Goal: Communication & Community: Answer question/provide support

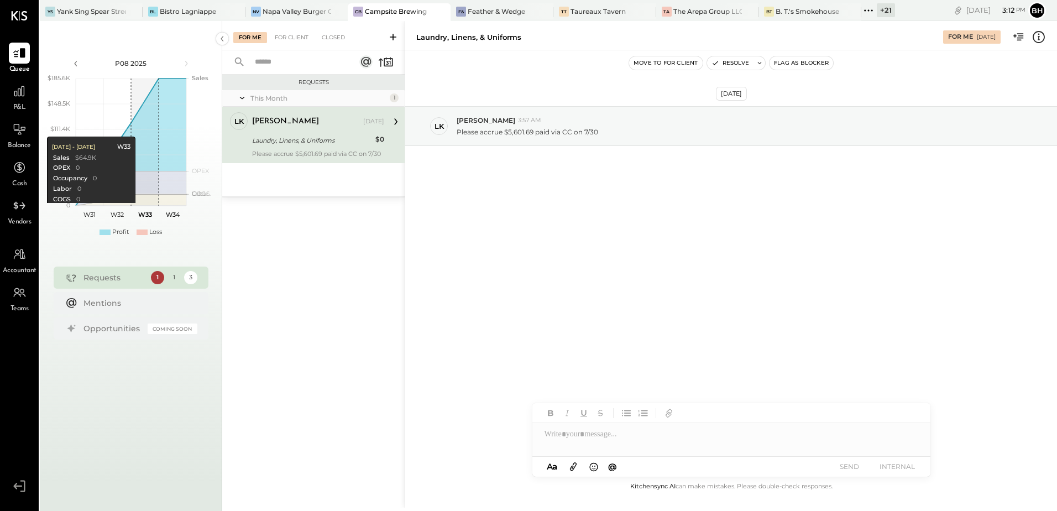
click at [123, 274] on div "Requests" at bounding box center [114, 277] width 62 height 11
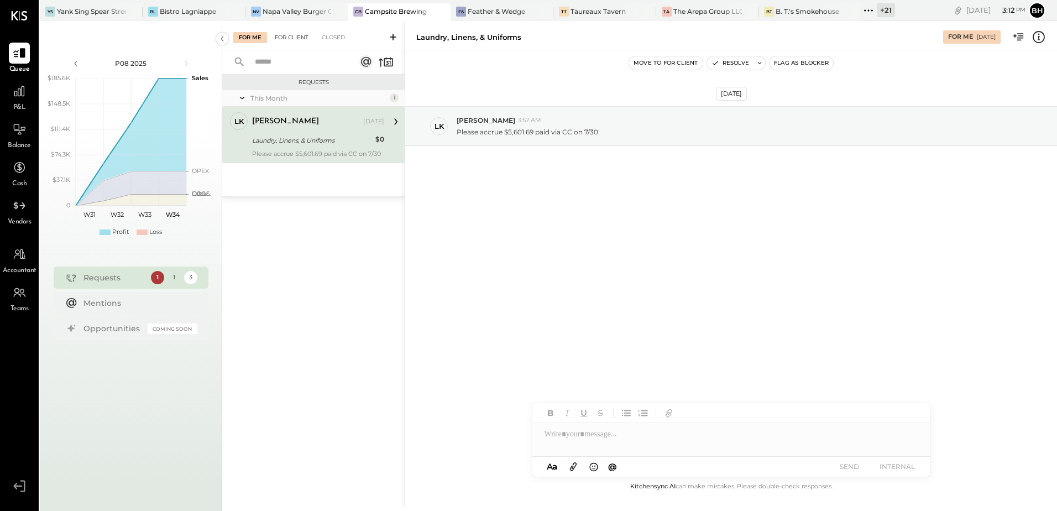
click at [286, 36] on div "For Client" at bounding box center [291, 37] width 45 height 11
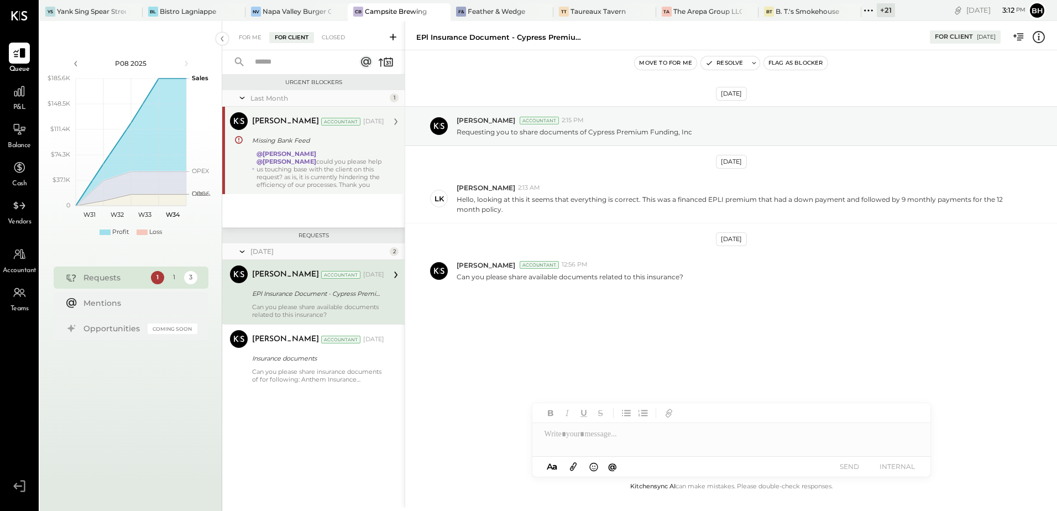
click at [289, 179] on div "@Chris Dash @Joseph Shin could you please help us touching base with the client…" at bounding box center [320, 169] width 128 height 39
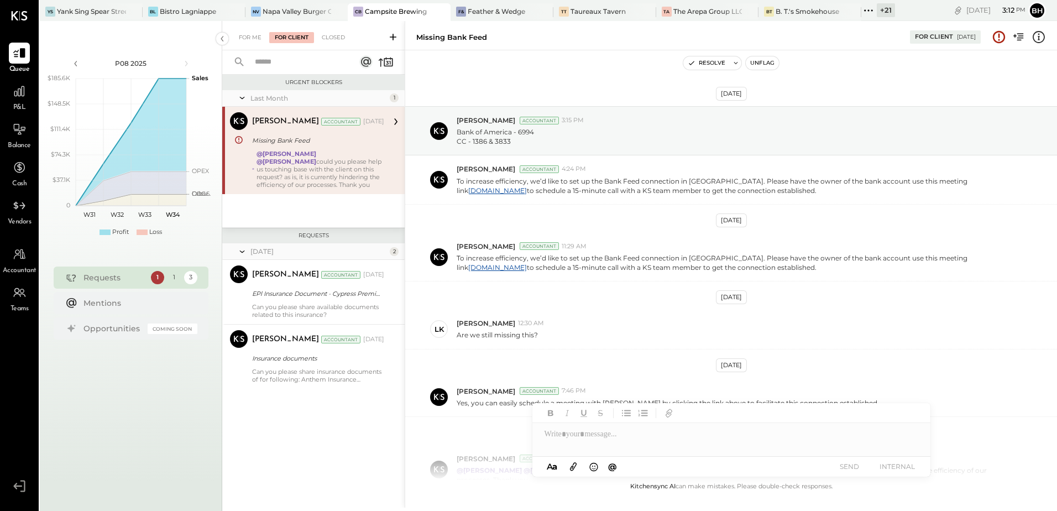
scroll to position [96, 0]
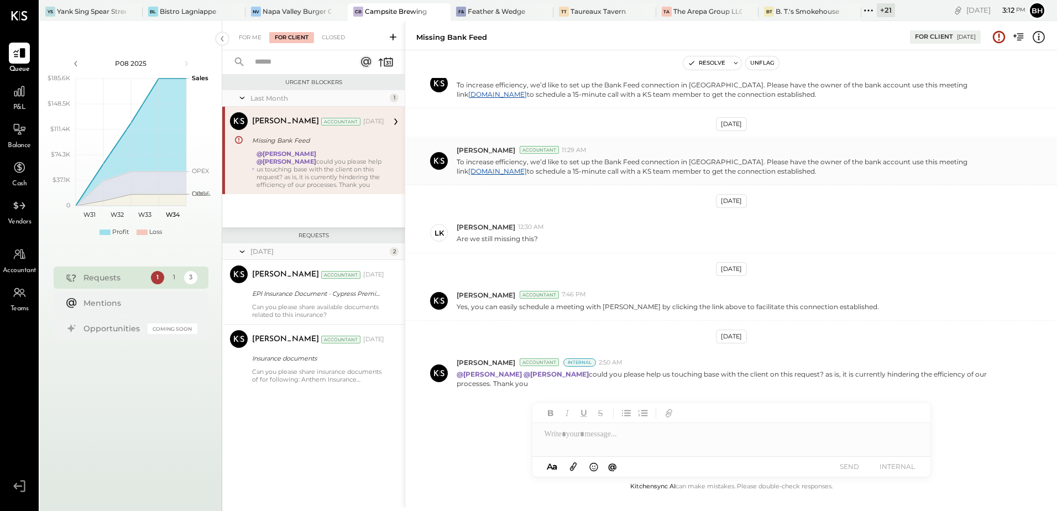
drag, startPoint x: 459, startPoint y: 162, endPoint x: 856, endPoint y: 180, distance: 397.8
click at [856, 180] on div "Bhargav Kanani Accountant 11:29 AM To increase efficiency, we’d like to set up …" at bounding box center [731, 161] width 652 height 49
copy p "o increase efficiency, we’d like to set up the Bank Feed connection in QBO. Ple…"
click at [100, 13] on div "Yank Sing Spear Street" at bounding box center [91, 11] width 69 height 9
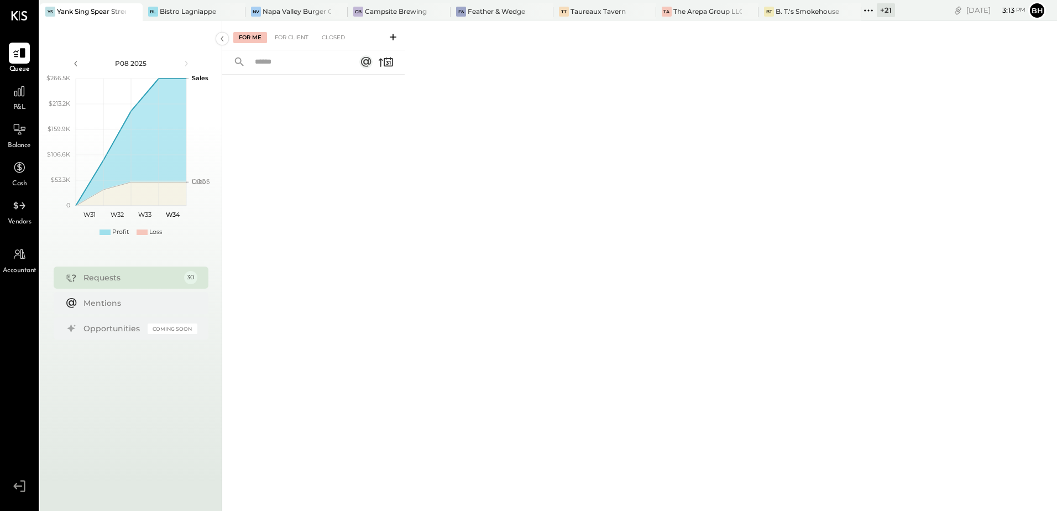
click at [392, 35] on icon at bounding box center [392, 37] width 11 height 11
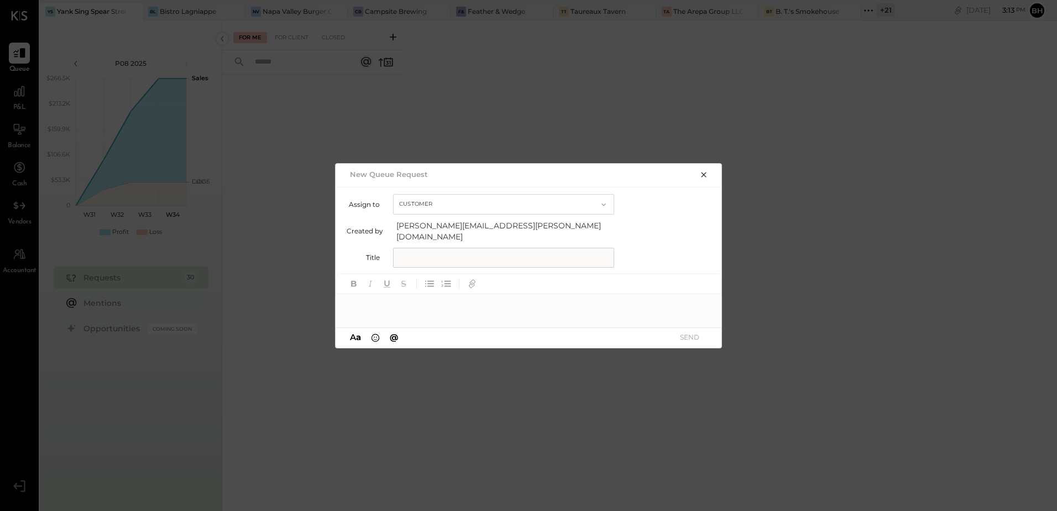
click at [375, 298] on div at bounding box center [529, 305] width 387 height 22
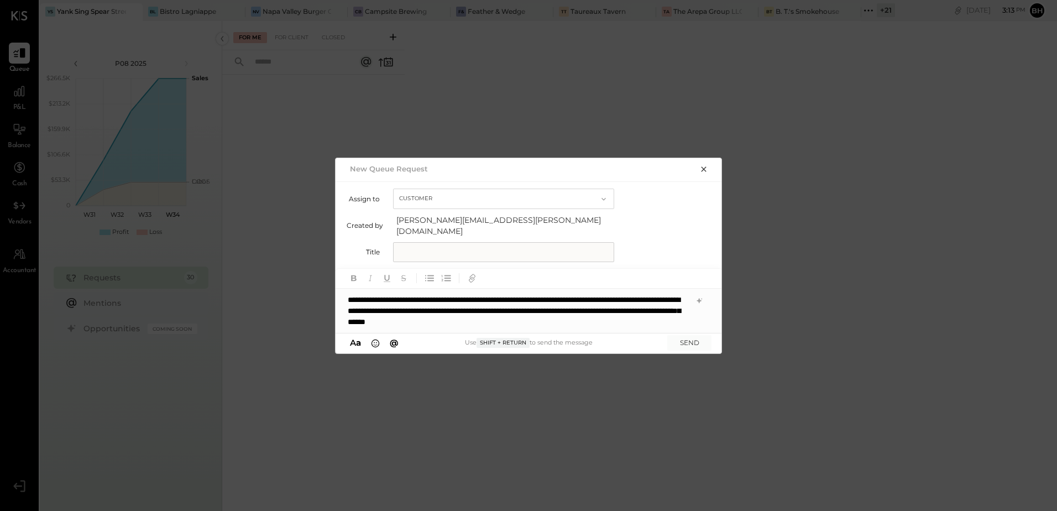
click at [474, 312] on div "**********" at bounding box center [529, 311] width 387 height 44
drag, startPoint x: 553, startPoint y: 307, endPoint x: 640, endPoint y: 301, distance: 87.0
click at [640, 301] on div "**********" at bounding box center [529, 311] width 387 height 44
click at [703, 174] on icon "button" at bounding box center [703, 169] width 9 height 9
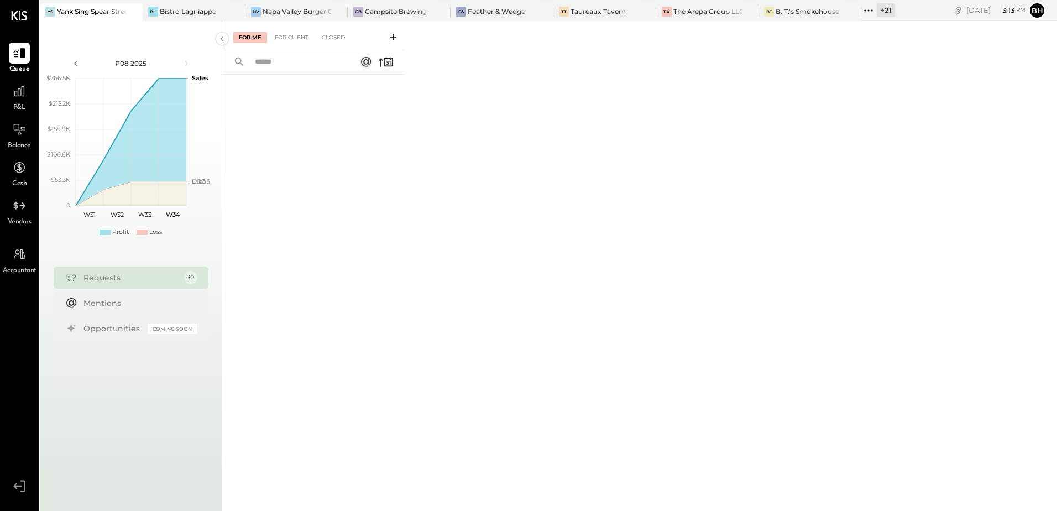
click at [392, 34] on icon at bounding box center [392, 37] width 11 height 11
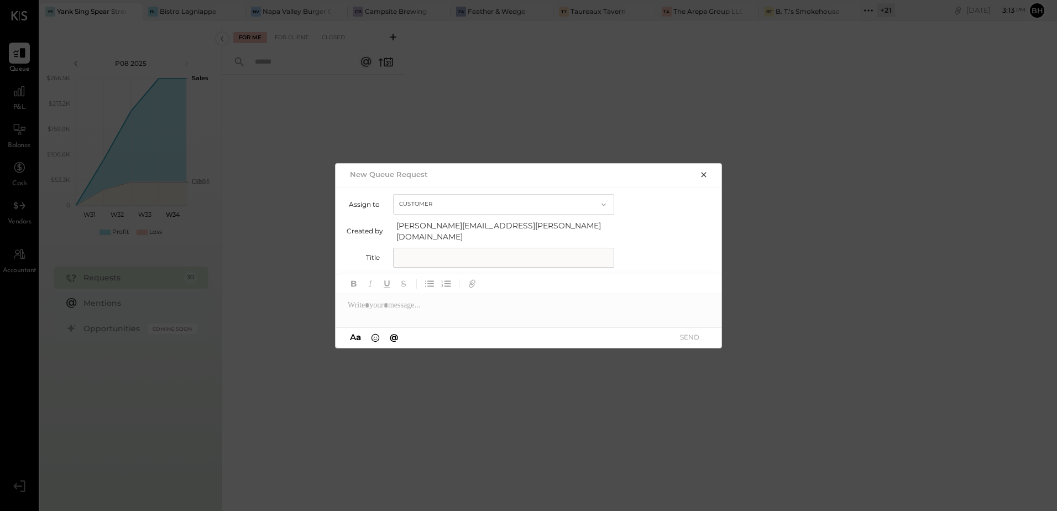
click at [436, 255] on input "text" at bounding box center [503, 258] width 221 height 20
type input "**********"
click at [390, 307] on div at bounding box center [529, 305] width 387 height 22
click at [705, 177] on icon "button" at bounding box center [703, 174] width 5 height 5
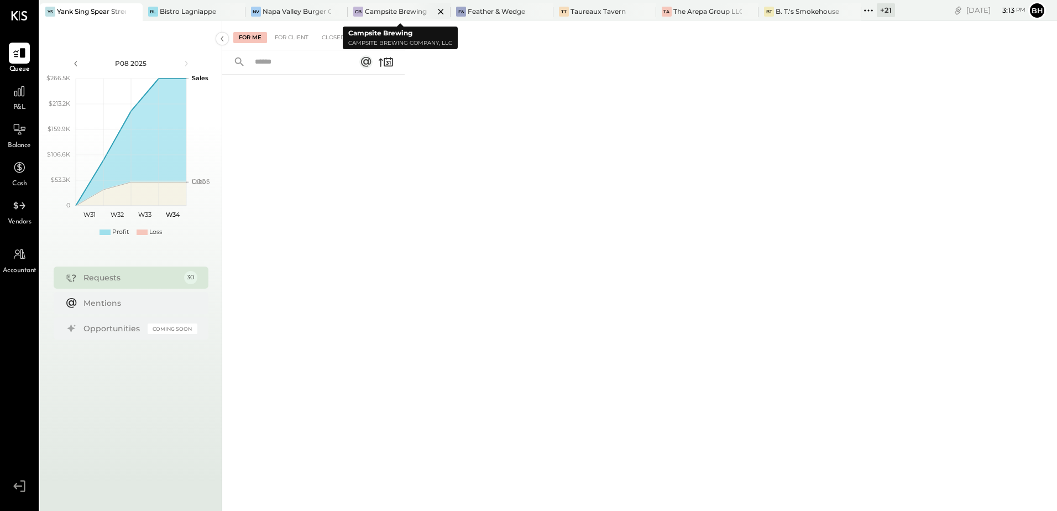
click at [374, 11] on div "Campsite Brewing" at bounding box center [396, 11] width 62 height 9
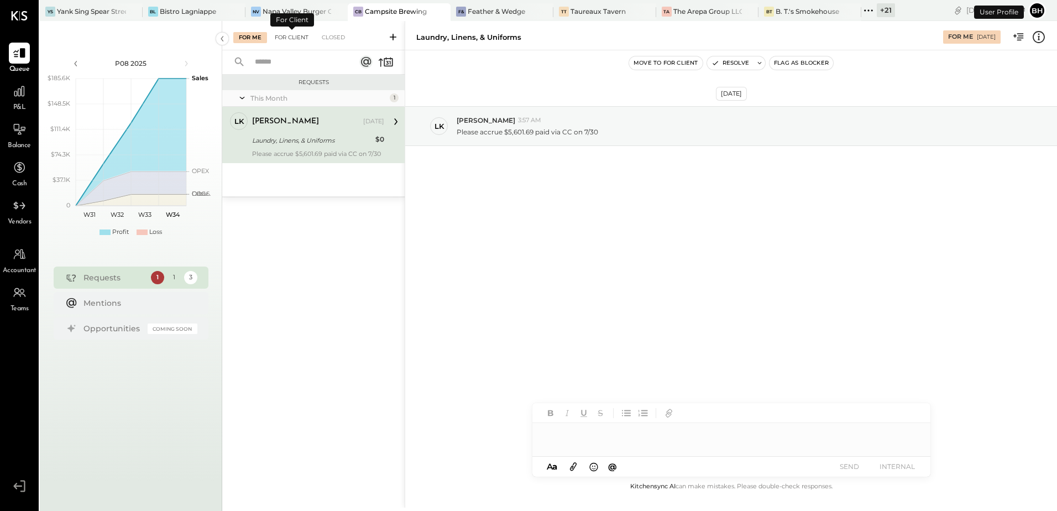
click at [294, 35] on div "For Client" at bounding box center [291, 37] width 45 height 11
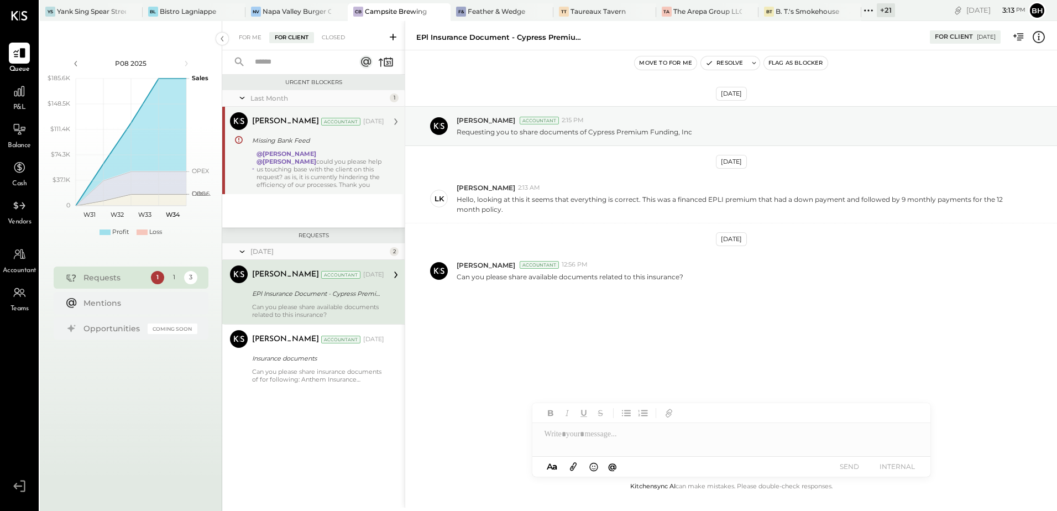
click at [316, 175] on div "@Chris Dash @Joseph Shin could you please help us touching base with the client…" at bounding box center [320, 169] width 128 height 39
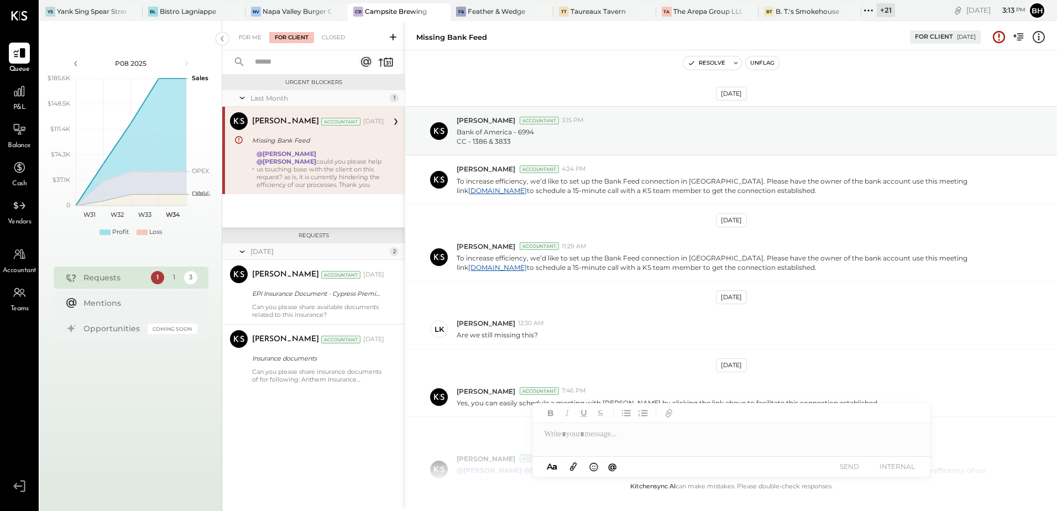
scroll to position [96, 0]
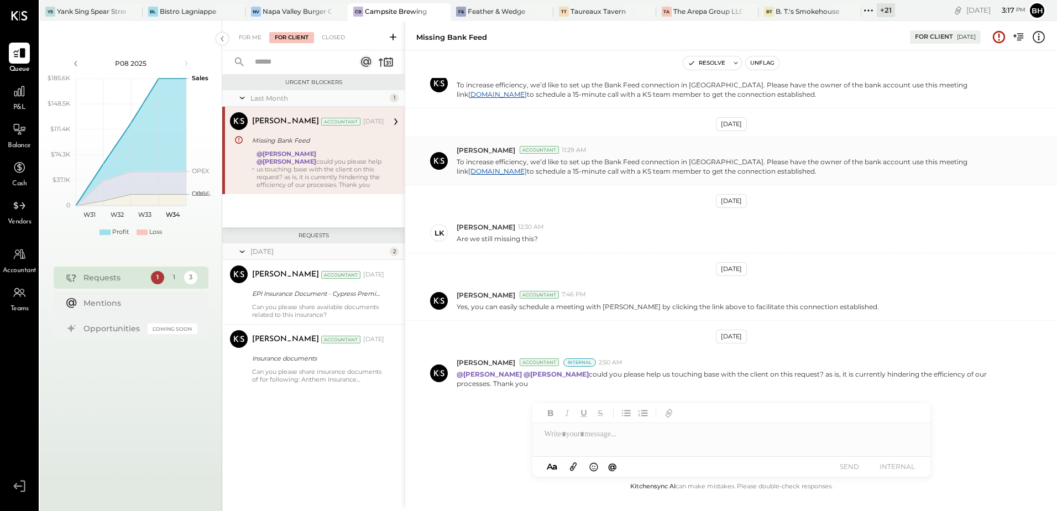
drag, startPoint x: 459, startPoint y: 160, endPoint x: 763, endPoint y: 170, distance: 303.6
click at [763, 170] on p "To increase efficiency, we’d like to set up the Bank Feed connection in QBO. Pl…" at bounding box center [738, 166] width 562 height 19
copy p "o increase efficiency, we’d like to set up the Bank Feed connection in QBO. Ple…"
click at [889, 230] on div "Landon Kelley 12:30 AM" at bounding box center [752, 226] width 591 height 9
click at [290, 15] on div "Napa Valley Burger Company" at bounding box center [297, 11] width 69 height 9
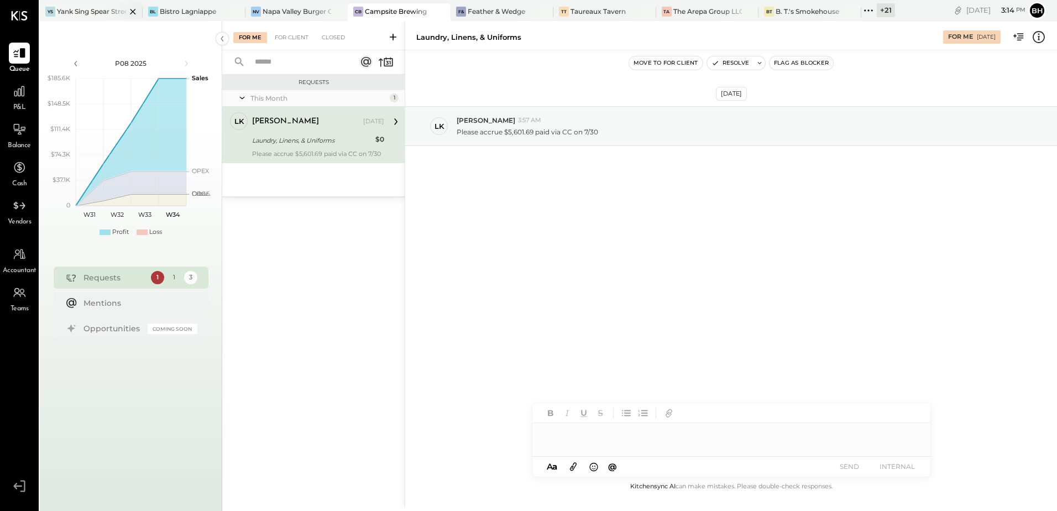
click at [108, 13] on div at bounding box center [123, 11] width 39 height 16
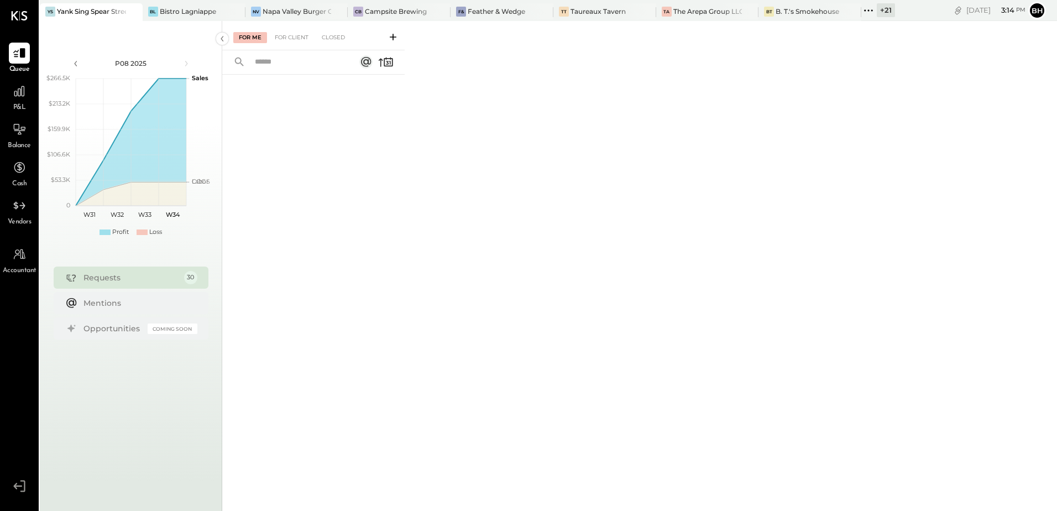
click at [390, 38] on icon at bounding box center [392, 37] width 11 height 11
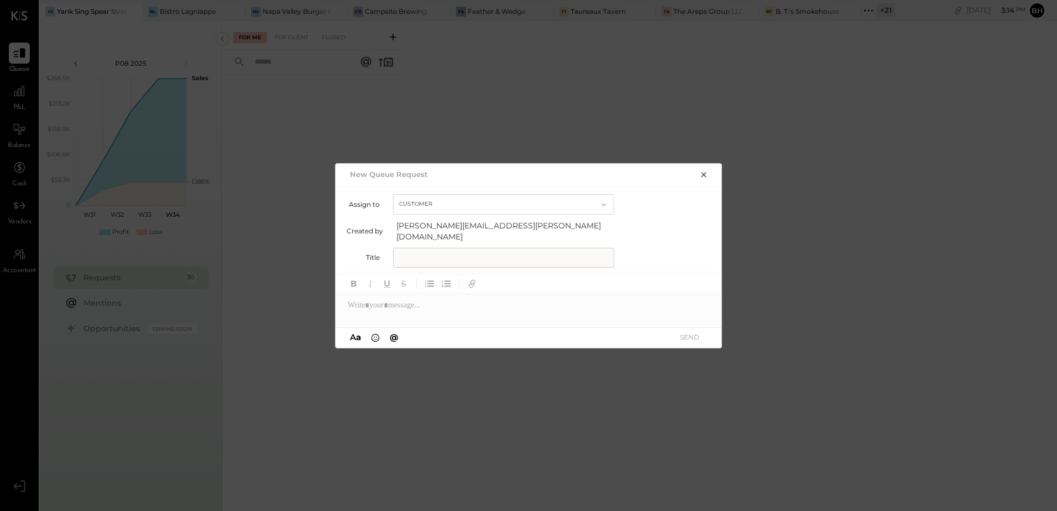
click at [410, 251] on input "text" at bounding box center [503, 258] width 221 height 20
type input "**********"
click at [406, 303] on div at bounding box center [529, 305] width 387 height 22
click at [708, 180] on button "button" at bounding box center [703, 174] width 15 height 12
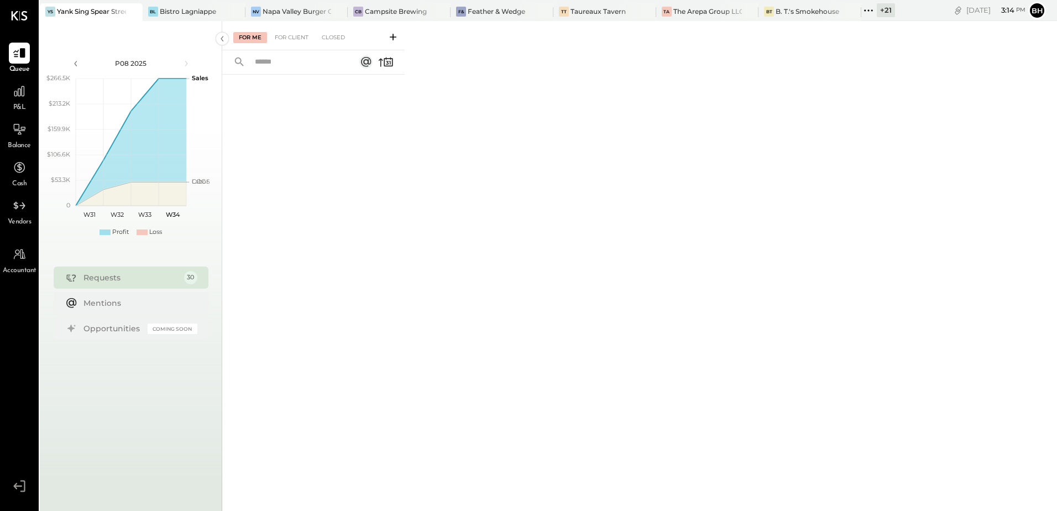
click at [871, 10] on icon at bounding box center [868, 10] width 14 height 14
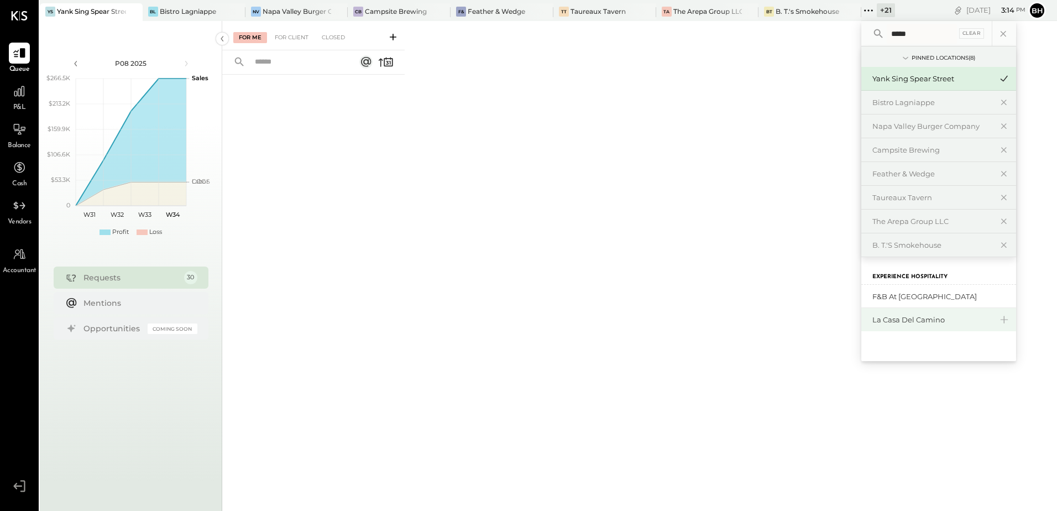
type input "*****"
click at [911, 318] on div "La Casa del Camino" at bounding box center [931, 320] width 119 height 11
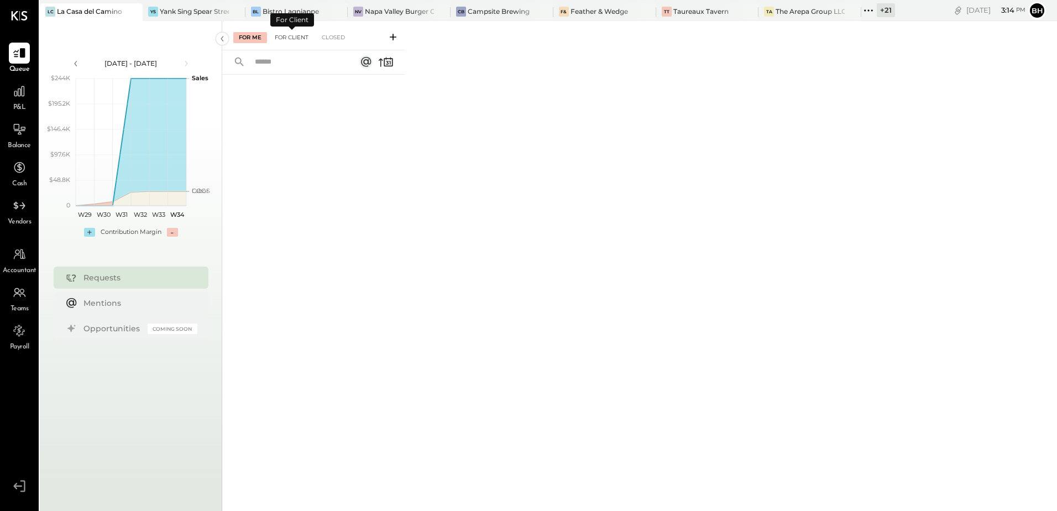
click at [300, 39] on div "For Client" at bounding box center [291, 37] width 45 height 11
click at [391, 36] on icon at bounding box center [392, 37] width 11 height 11
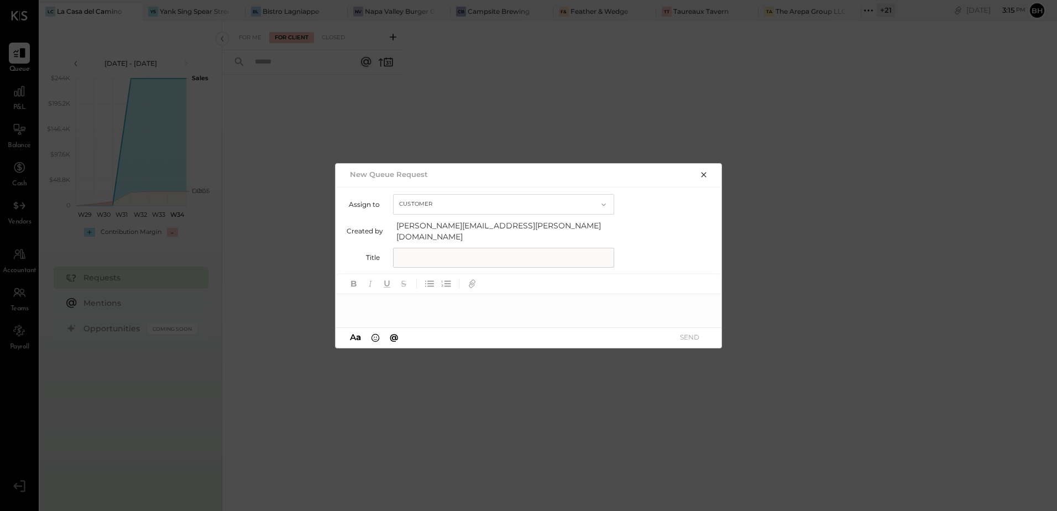
click at [706, 177] on icon "button" at bounding box center [703, 174] width 5 height 5
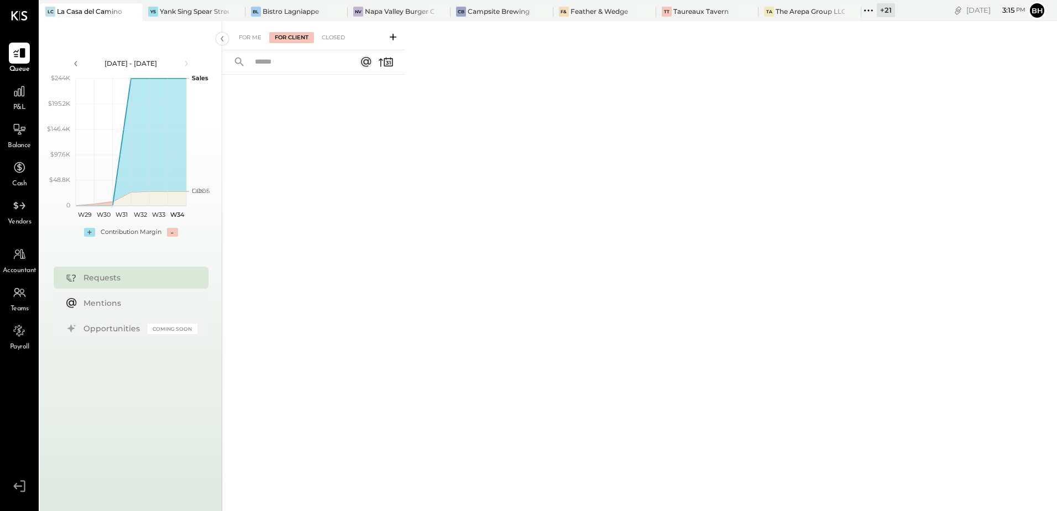
click at [298, 64] on input "text" at bounding box center [298, 62] width 100 height 18
click at [393, 38] on icon at bounding box center [393, 37] width 7 height 7
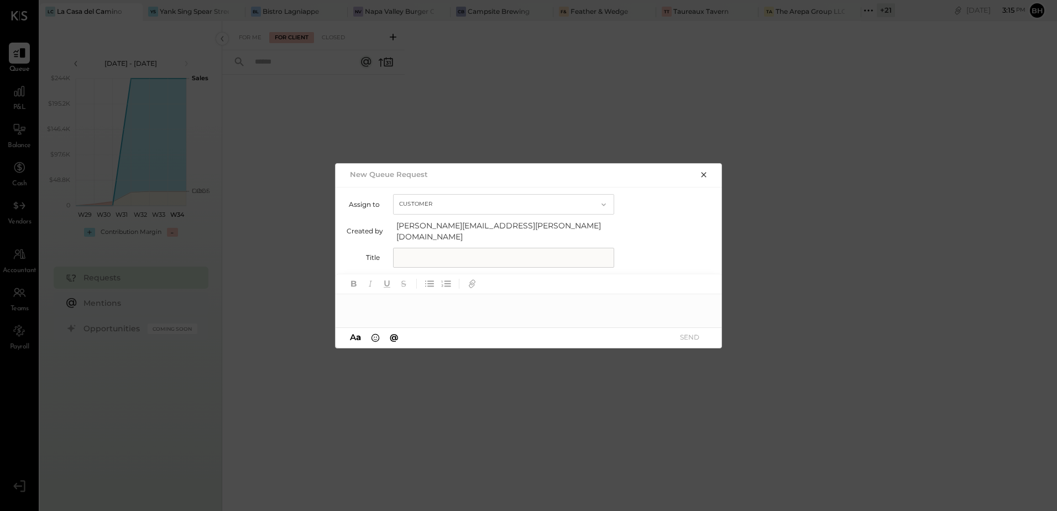
click at [438, 249] on input "text" at bounding box center [503, 258] width 221 height 20
click at [411, 298] on div at bounding box center [529, 305] width 387 height 22
paste div
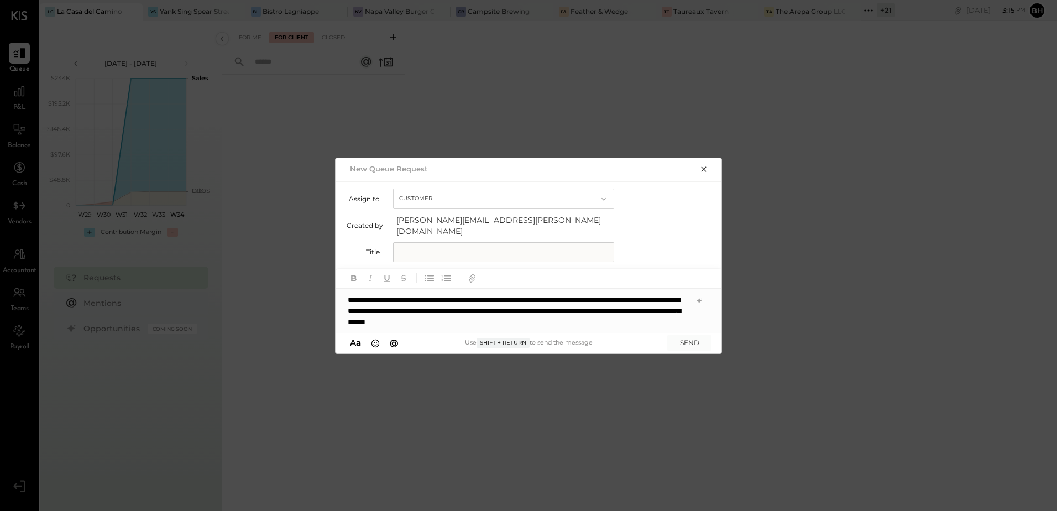
click at [410, 305] on div "**********" at bounding box center [529, 311] width 387 height 44
drag, startPoint x: 553, startPoint y: 307, endPoint x: 640, endPoint y: 308, distance: 87.3
click at [640, 308] on div "**********" at bounding box center [529, 311] width 387 height 44
click at [678, 314] on div "**********" at bounding box center [529, 311] width 387 height 44
click at [421, 247] on input "text" at bounding box center [503, 252] width 221 height 20
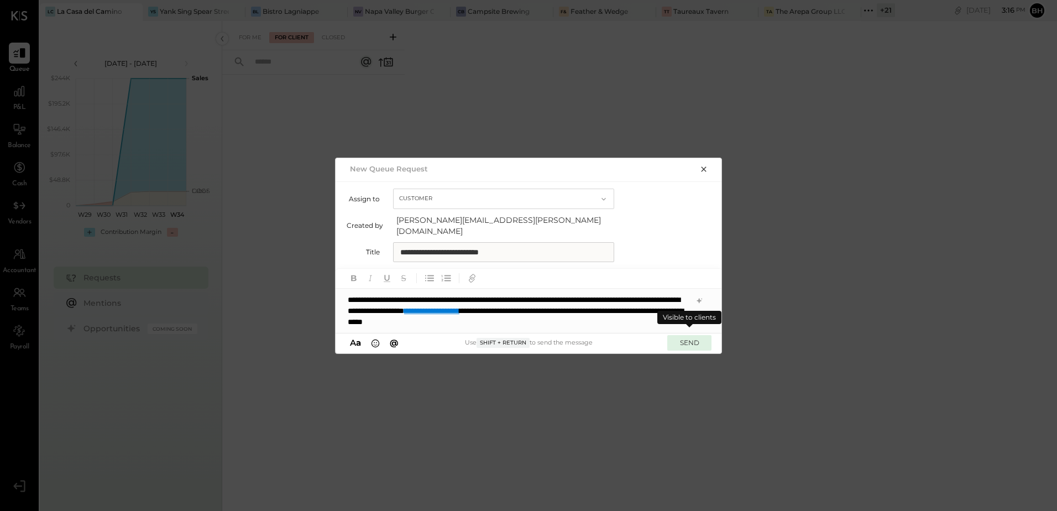
type input "**********"
click at [696, 337] on button "SEND" at bounding box center [689, 342] width 44 height 15
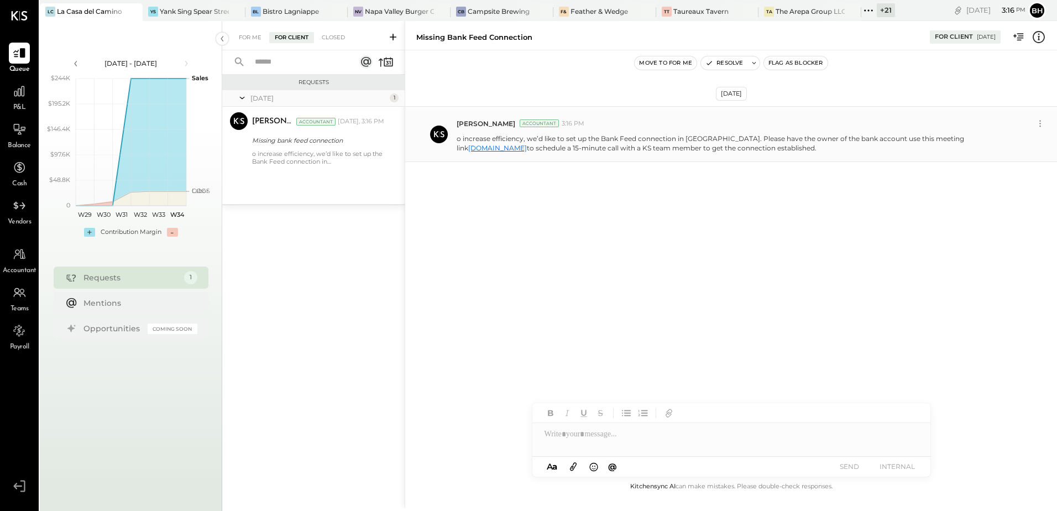
click at [527, 144] on link "[DOMAIN_NAME]" at bounding box center [497, 148] width 59 height 8
click at [789, 65] on button "Flag as Blocker" at bounding box center [796, 62] width 64 height 13
click at [196, 16] on div "Yank Sing Spear Street" at bounding box center [194, 11] width 69 height 9
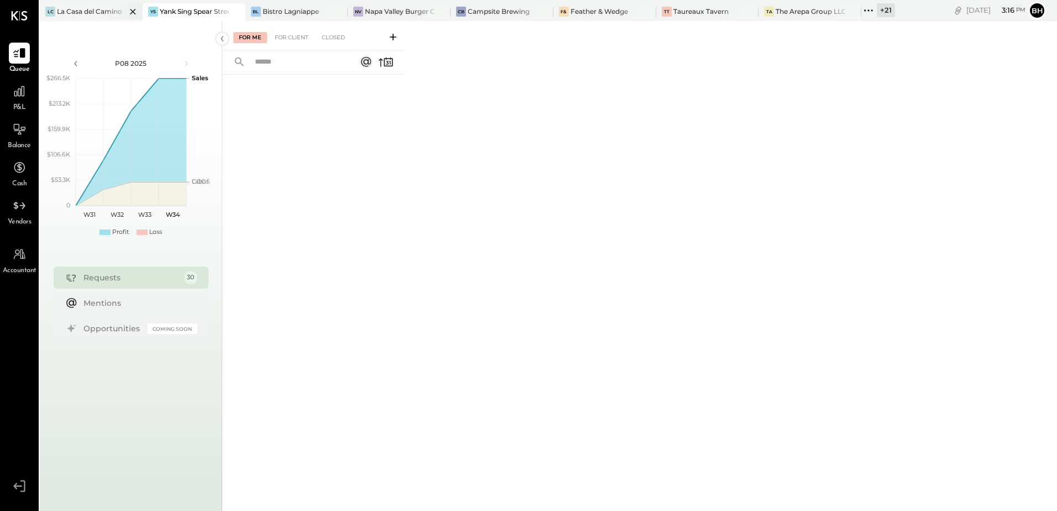
click at [104, 9] on div at bounding box center [123, 11] width 39 height 16
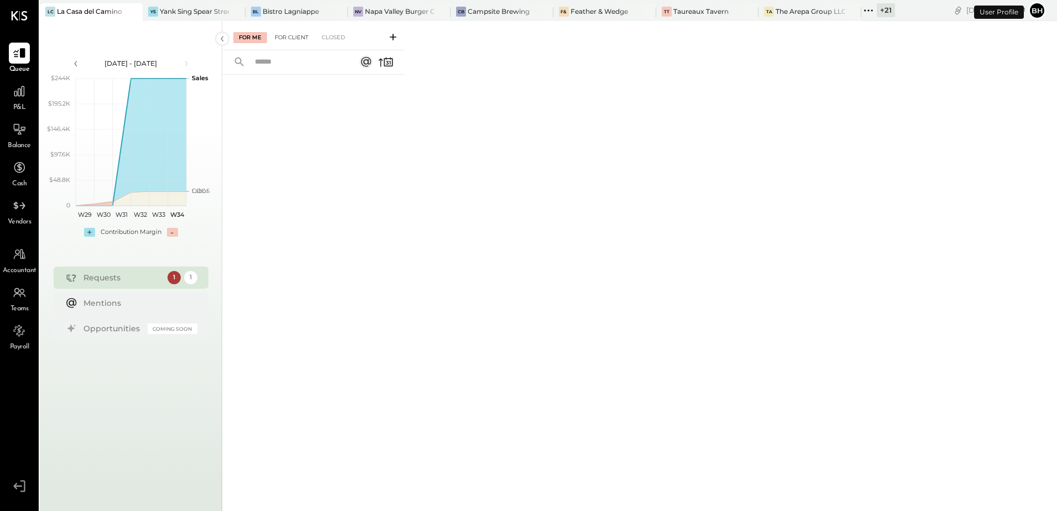
click at [294, 38] on div "For Client" at bounding box center [291, 37] width 45 height 11
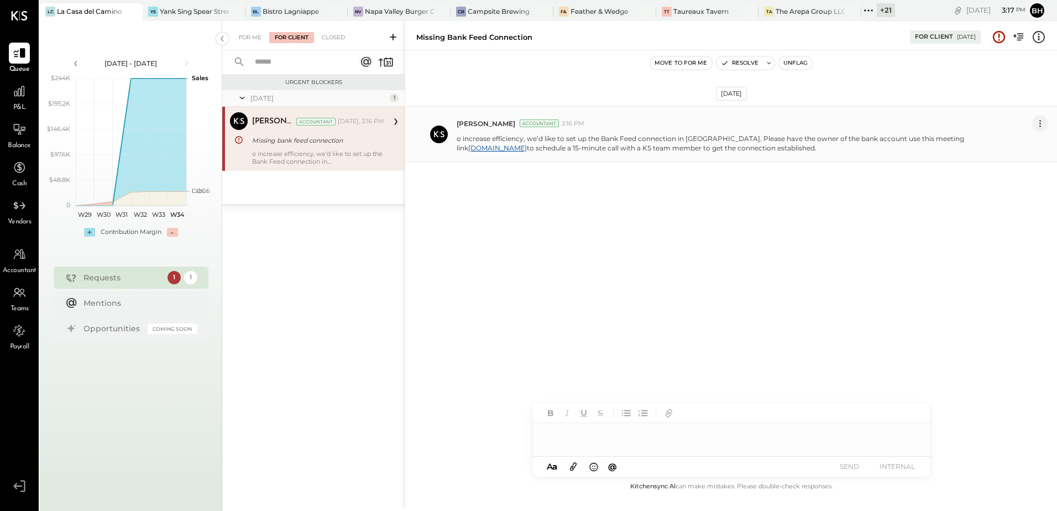
click at [1036, 124] on icon at bounding box center [1040, 124] width 12 height 12
click at [1004, 160] on button "Delete Message..." at bounding box center [1010, 160] width 75 height 18
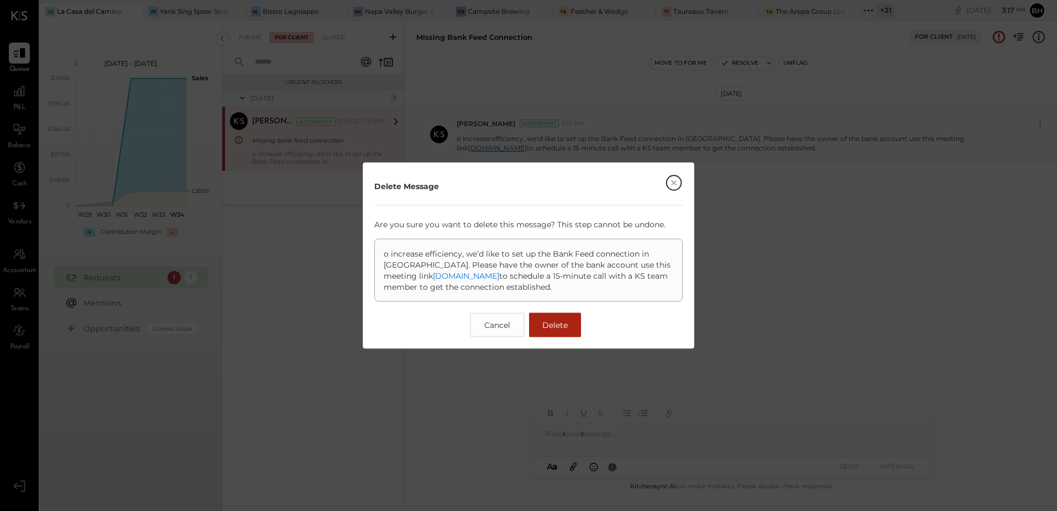
click at [553, 320] on span "Delete" at bounding box center [554, 325] width 25 height 10
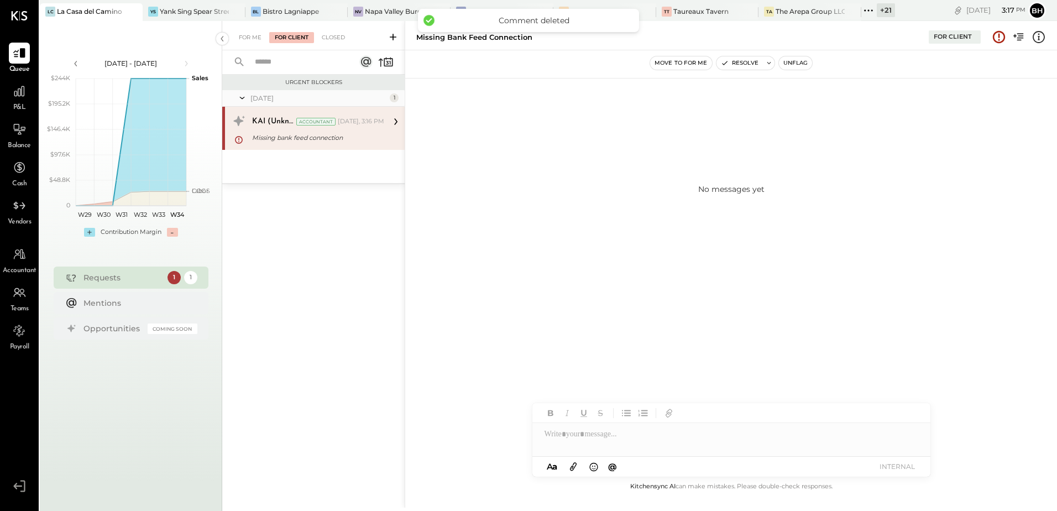
drag, startPoint x: 373, startPoint y: 132, endPoint x: 626, endPoint y: 127, distance: 253.7
click at [627, 127] on div "No messages yet" at bounding box center [731, 188] width 652 height 221
click at [367, 120] on div "[DATE], 3:16 PM" at bounding box center [361, 121] width 46 height 9
click at [1040, 36] on icon at bounding box center [1038, 37] width 14 height 14
click at [1040, 36] on div "For Me For Client Closed Urgent Blockers [DATE] 1 KAI (Unknown) Accountant [DAT…" at bounding box center [639, 264] width 835 height 486
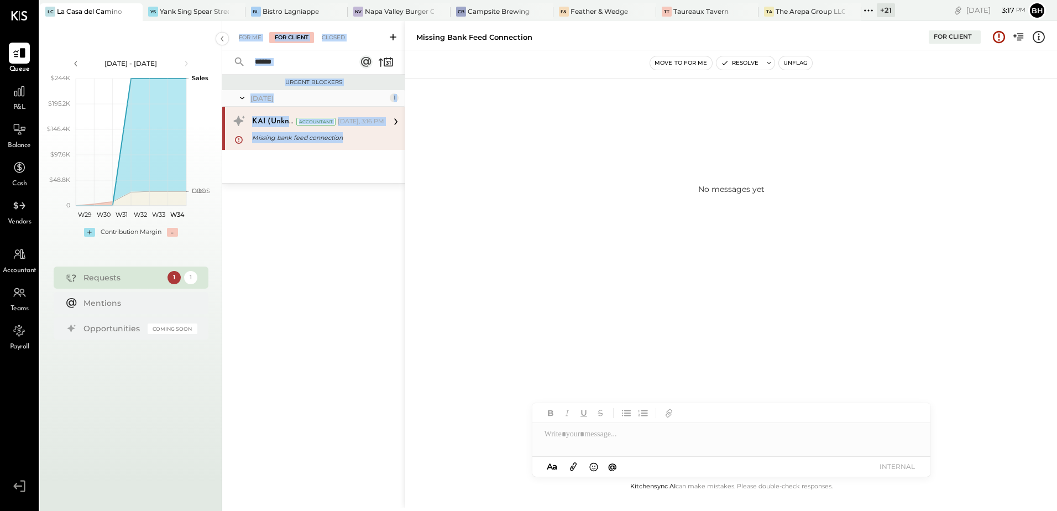
click at [802, 61] on button "Unflag" at bounding box center [795, 62] width 33 height 13
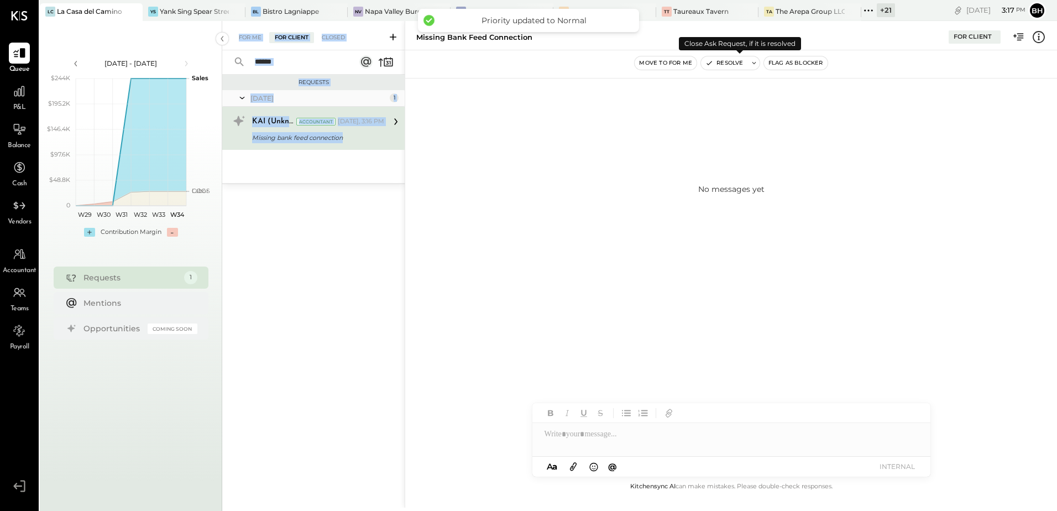
click at [742, 66] on button "Resolve" at bounding box center [724, 62] width 46 height 13
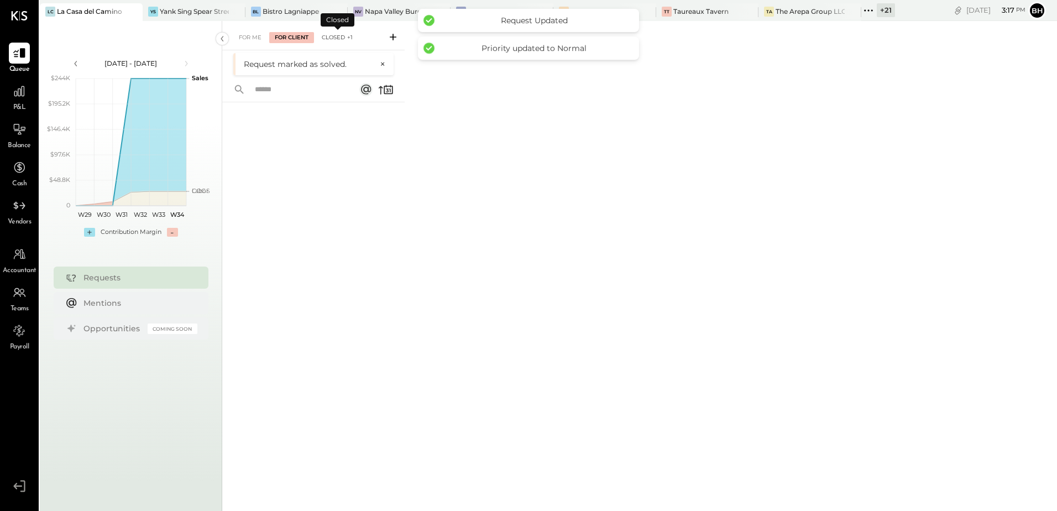
click at [336, 36] on div "Closed +1" at bounding box center [337, 37] width 42 height 11
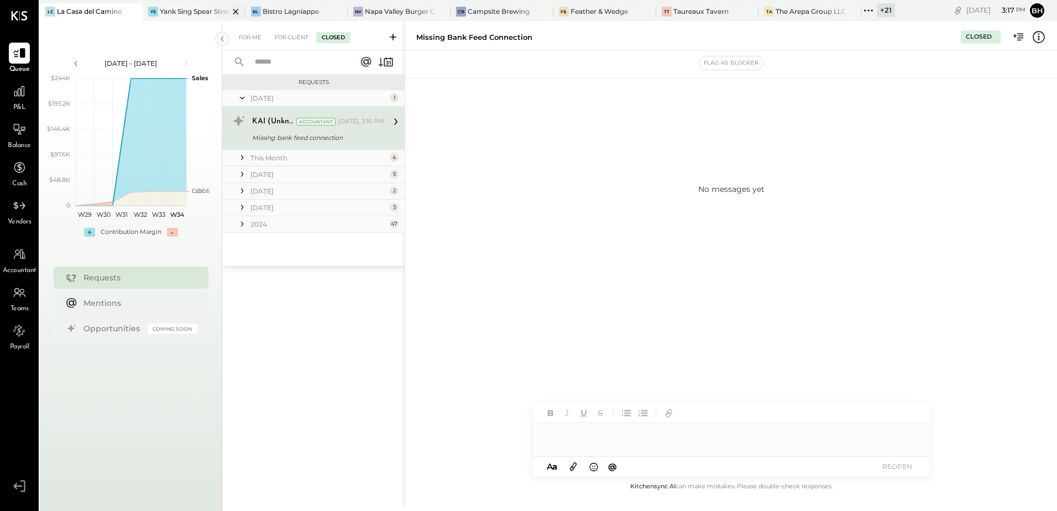
click at [201, 13] on div "Yank Sing Spear Street" at bounding box center [194, 11] width 69 height 9
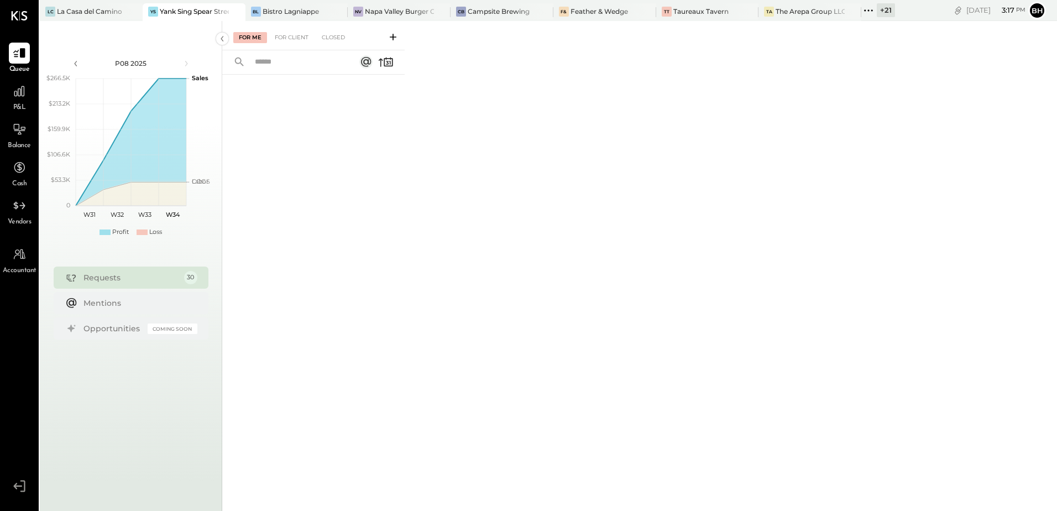
click at [396, 38] on icon at bounding box center [392, 37] width 11 height 11
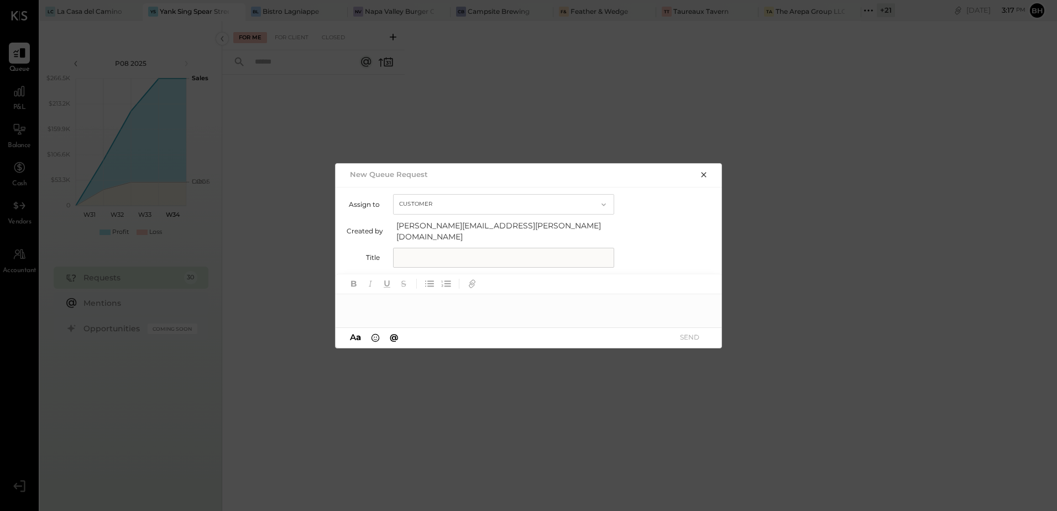
click at [444, 252] on input "text" at bounding box center [503, 258] width 221 height 20
type input "**********"
click at [419, 297] on div at bounding box center [529, 305] width 387 height 22
paste div
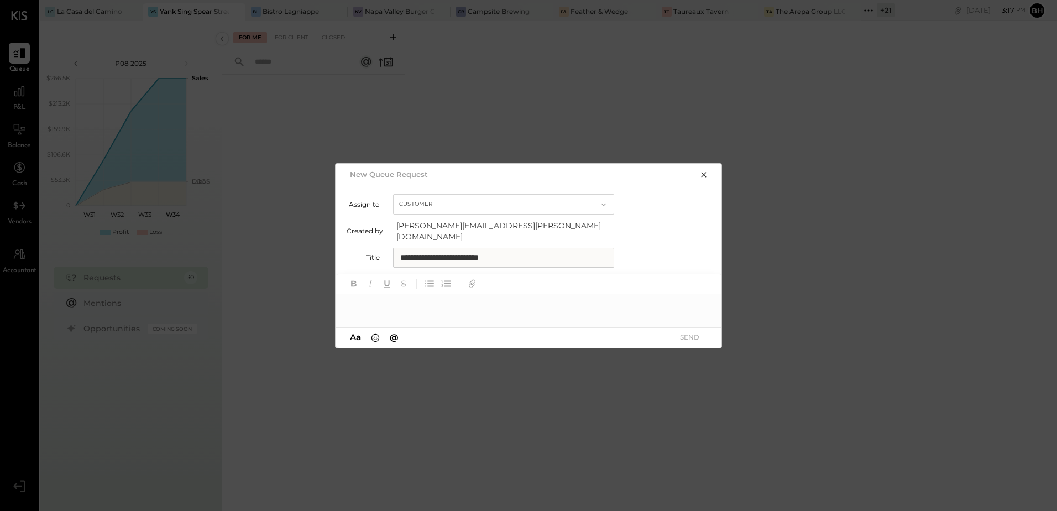
click at [380, 300] on div at bounding box center [529, 305] width 387 height 22
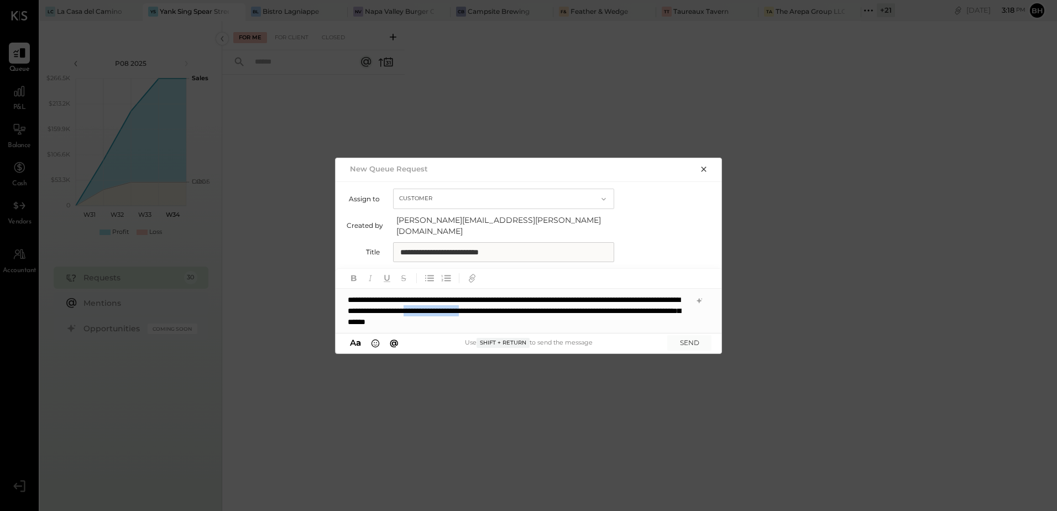
drag, startPoint x: 553, startPoint y: 310, endPoint x: 641, endPoint y: 308, distance: 88.5
click at [641, 308] on div "**********" at bounding box center [529, 311] width 387 height 44
click at [552, 307] on div "**********" at bounding box center [529, 311] width 387 height 44
click at [691, 340] on button "SEND" at bounding box center [689, 342] width 44 height 15
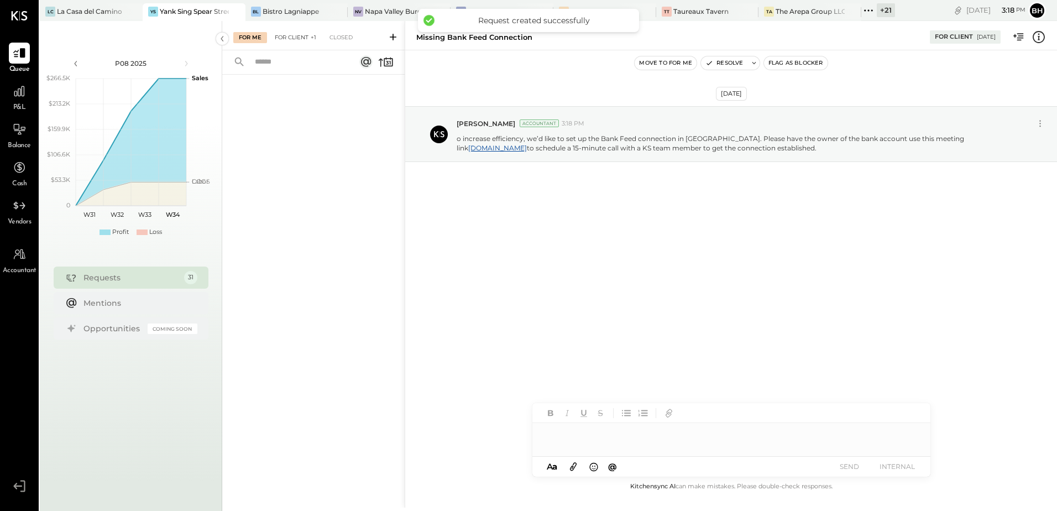
click at [296, 32] on div "For Client +1" at bounding box center [295, 37] width 53 height 11
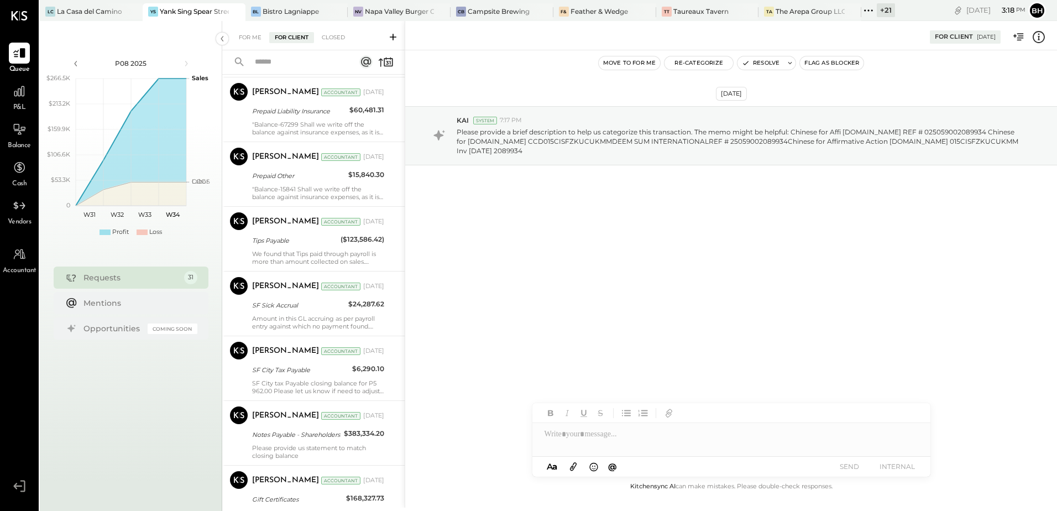
scroll to position [1767, 0]
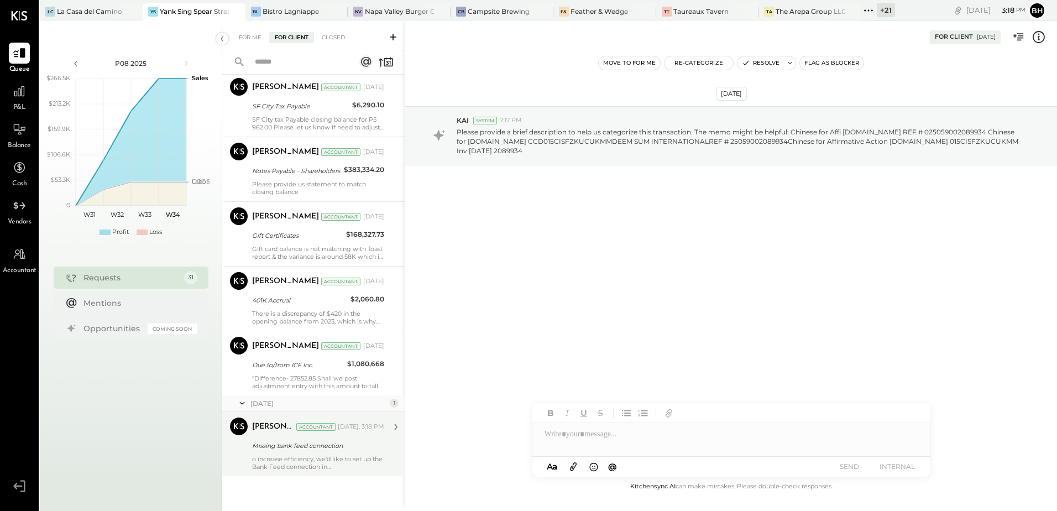
click at [322, 441] on div "Missing bank feed connection" at bounding box center [316, 445] width 129 height 11
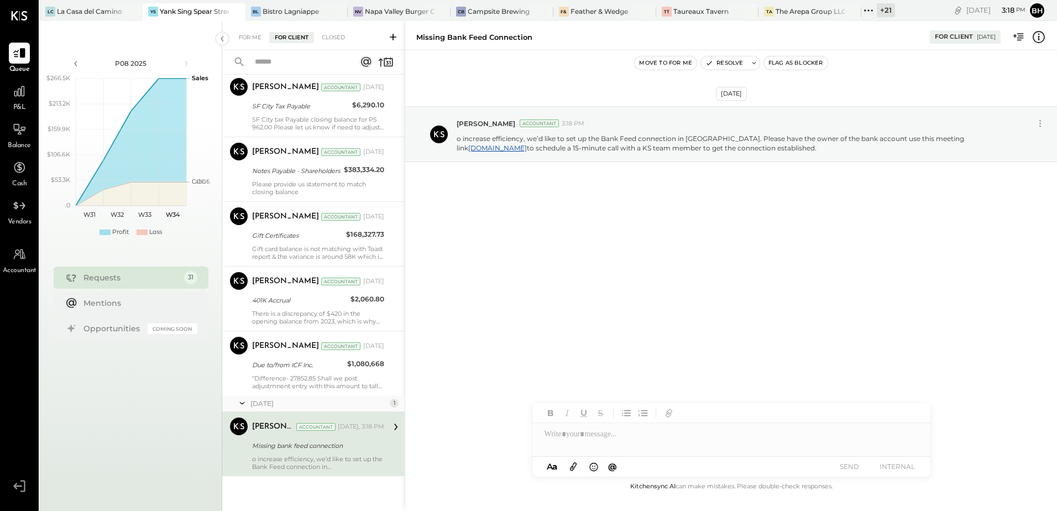
click at [776, 62] on button "Flag as Blocker" at bounding box center [796, 62] width 64 height 13
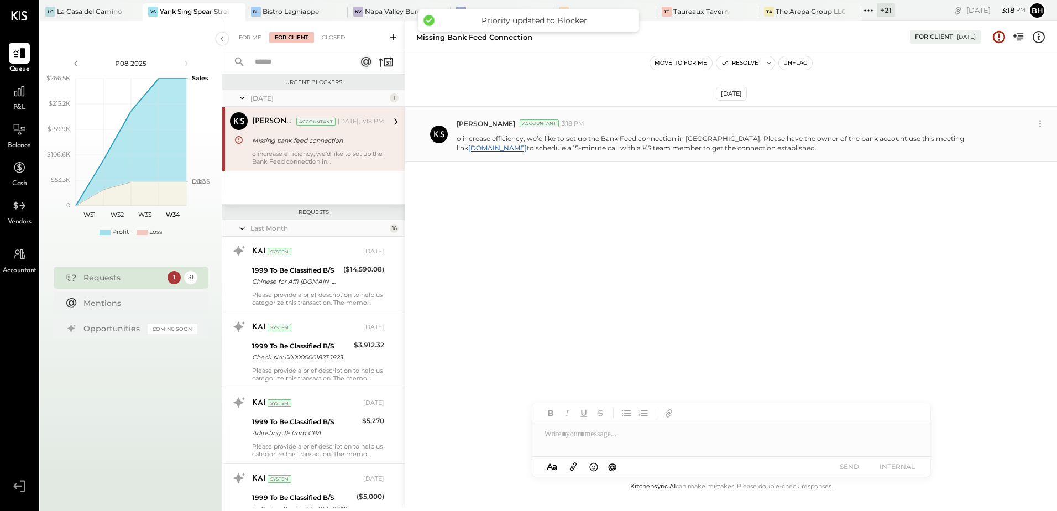
click at [482, 147] on p "o increase efficiency, we’d like to set up the Bank Feed connection in [GEOGRAP…" at bounding box center [738, 143] width 562 height 19
click at [1039, 122] on icon at bounding box center [1040, 124] width 12 height 12
click at [1018, 145] on button "Edit Message" at bounding box center [1010, 142] width 75 height 18
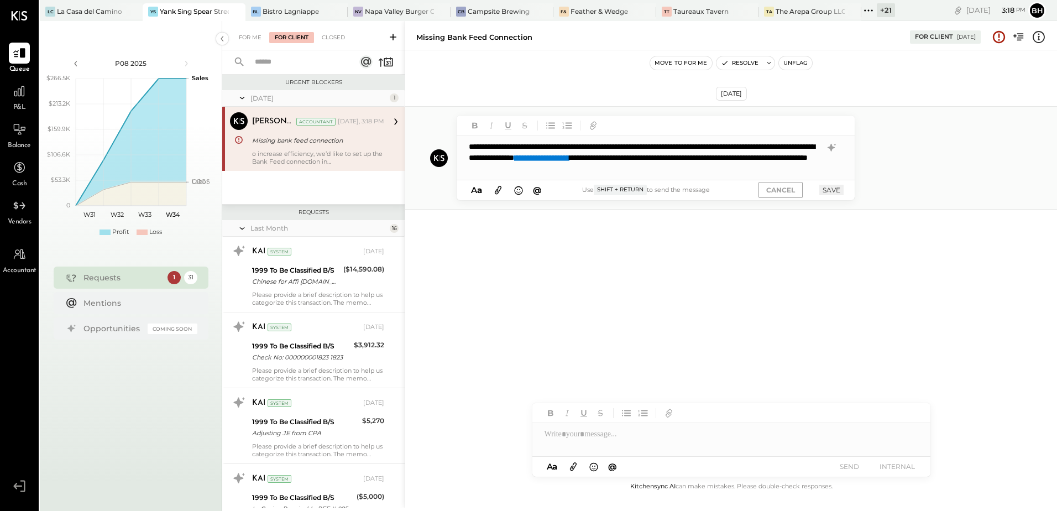
click at [827, 192] on button "SAVE" at bounding box center [831, 190] width 24 height 11
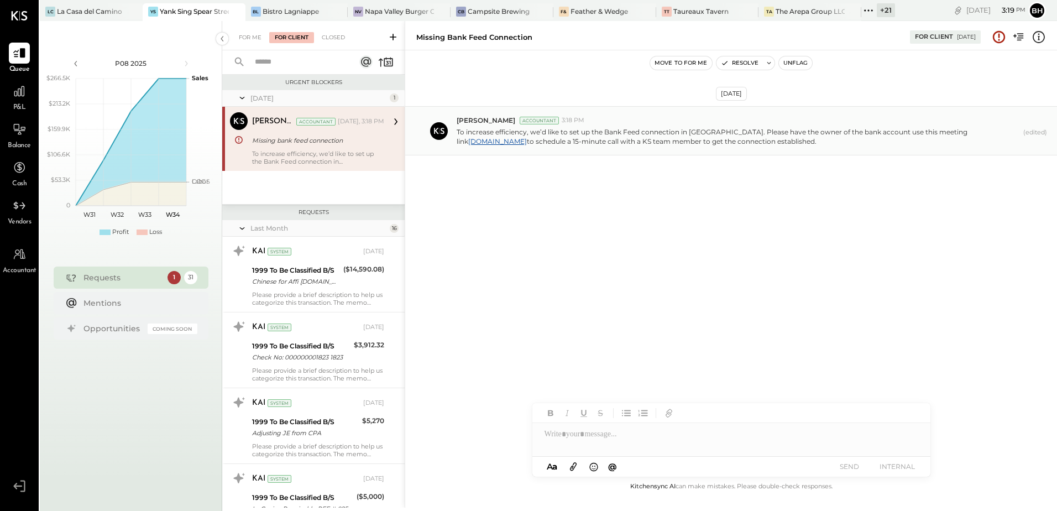
drag, startPoint x: 458, startPoint y: 133, endPoint x: 738, endPoint y: 148, distance: 280.6
click at [738, 148] on div "[PERSON_NAME] Accountant 3:18 PM To increase efficiency, we’d like to set up th…" at bounding box center [731, 130] width 652 height 49
copy p "To increase efficiency, we’d like to set up the Bank Feed connection in [GEOGRA…"
click at [868, 10] on icon at bounding box center [868, 10] width 14 height 14
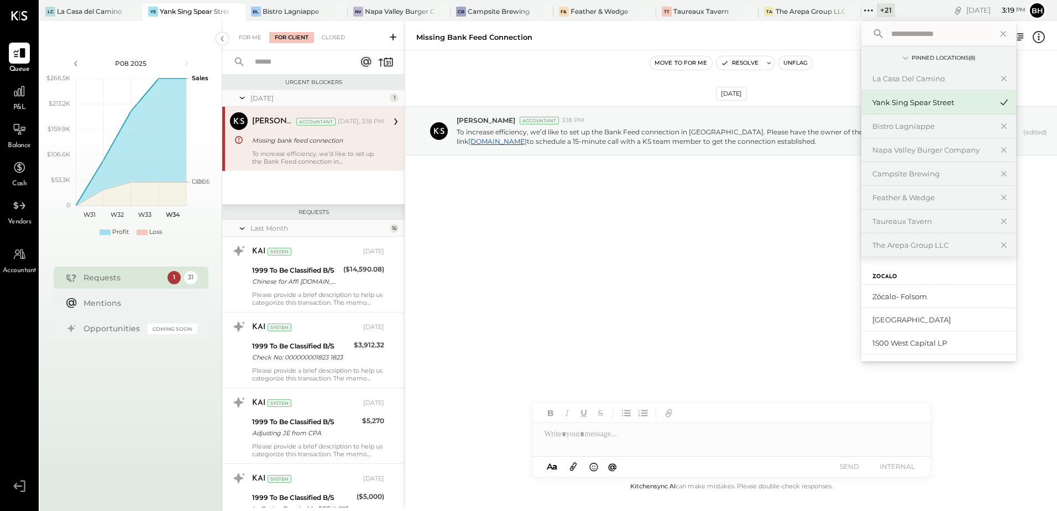
click at [909, 31] on input "text" at bounding box center [938, 34] width 103 height 20
type input "****"
click at [917, 293] on div "Yank Sing [PERSON_NAME][GEOGRAPHIC_DATA]" at bounding box center [931, 296] width 119 height 11
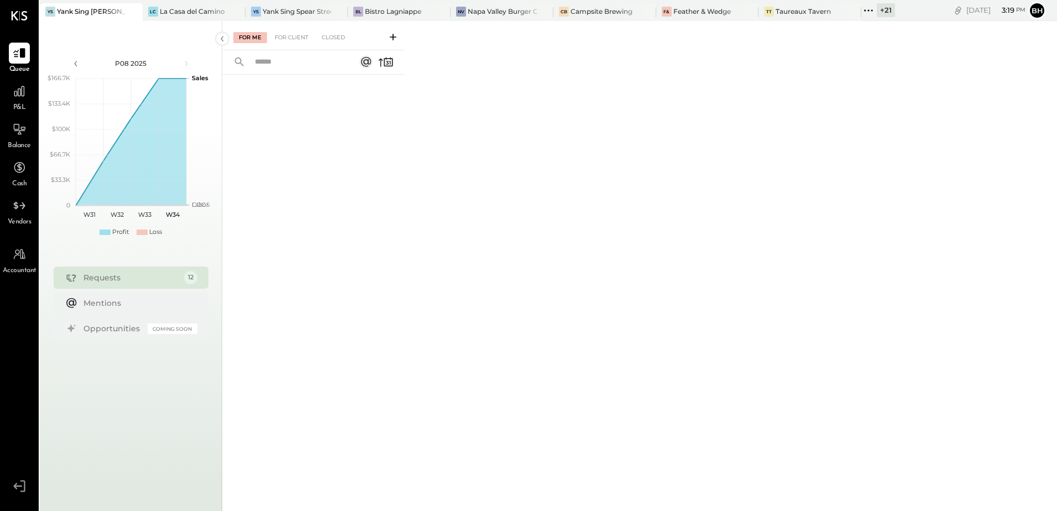
click at [392, 38] on icon at bounding box center [392, 37] width 11 height 11
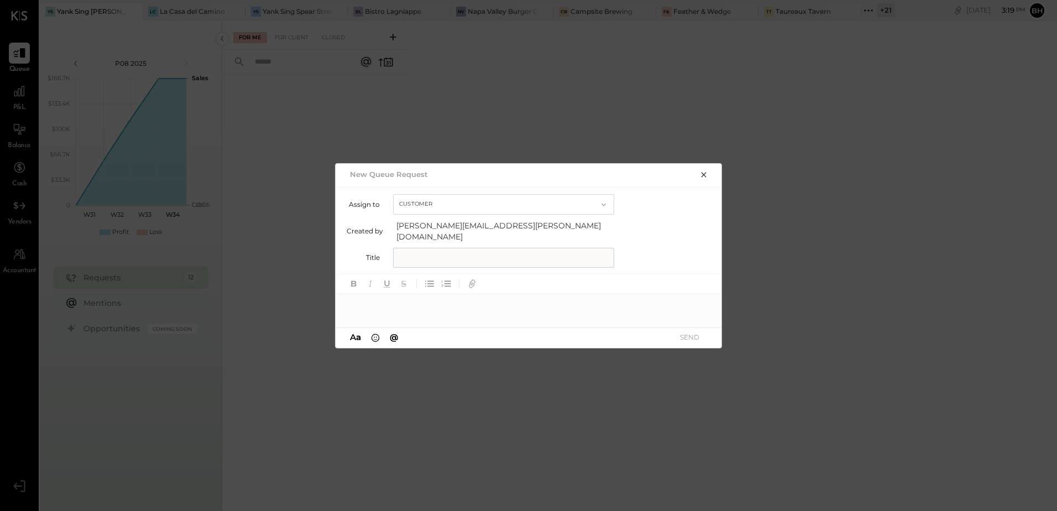
click at [387, 296] on div at bounding box center [529, 305] width 387 height 22
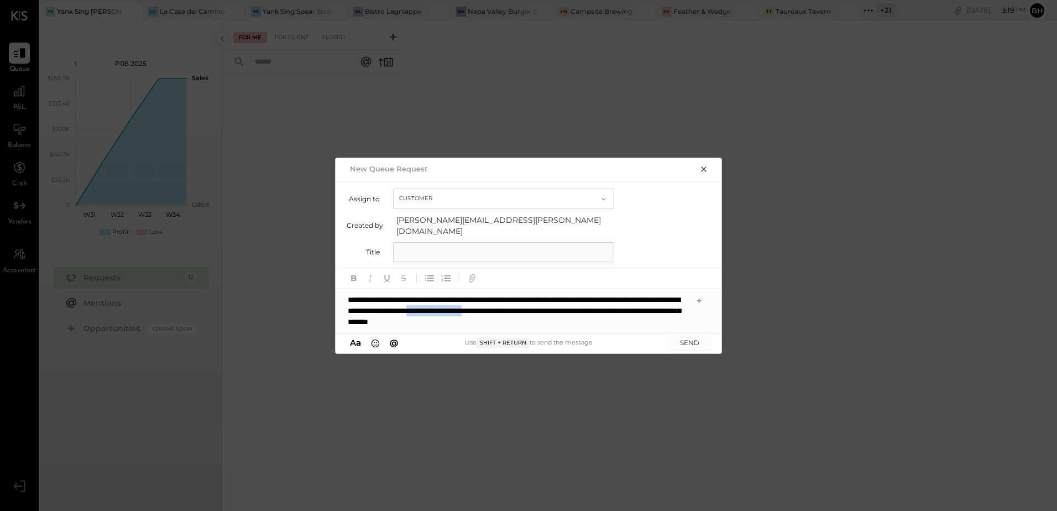
drag, startPoint x: 554, startPoint y: 310, endPoint x: 643, endPoint y: 307, distance: 89.6
click at [643, 307] on div "**********" at bounding box center [529, 311] width 387 height 44
click at [431, 247] on input "text" at bounding box center [503, 252] width 221 height 20
click at [554, 306] on div "**********" at bounding box center [529, 311] width 387 height 44
click at [449, 250] on input "text" at bounding box center [503, 252] width 221 height 20
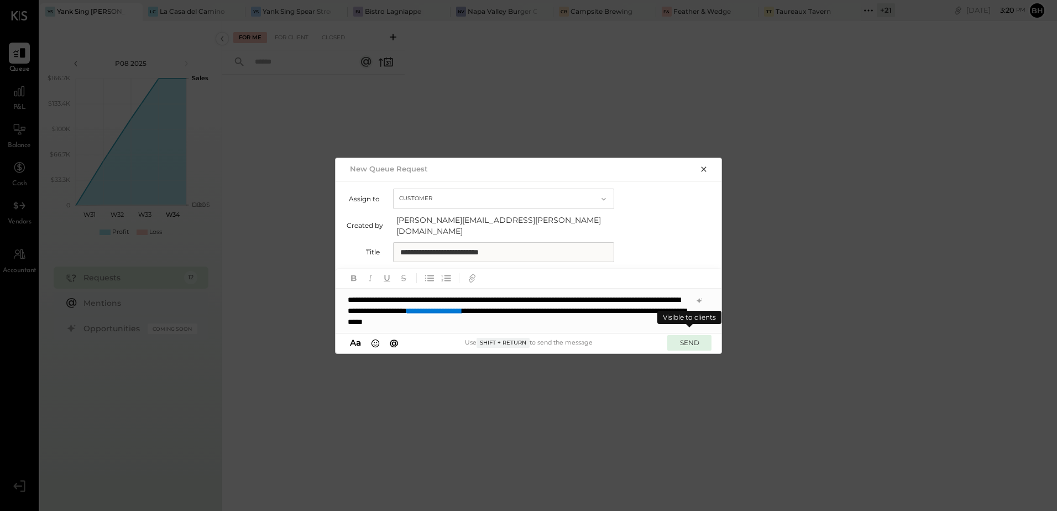
type input "**********"
click at [694, 342] on button "SEND" at bounding box center [689, 342] width 44 height 15
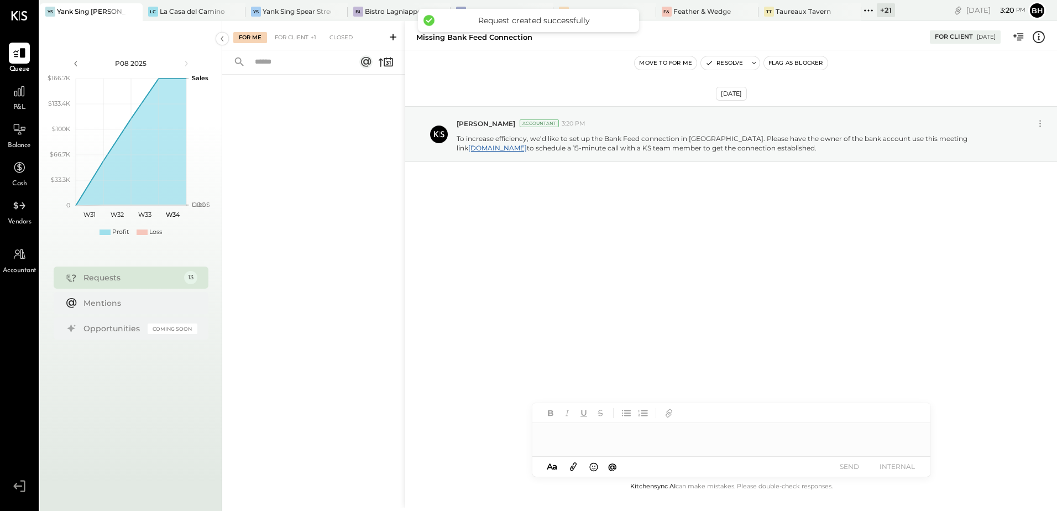
click at [793, 62] on button "Flag as Blocker" at bounding box center [796, 62] width 64 height 13
click at [297, 39] on div "For Client +1" at bounding box center [295, 37] width 53 height 11
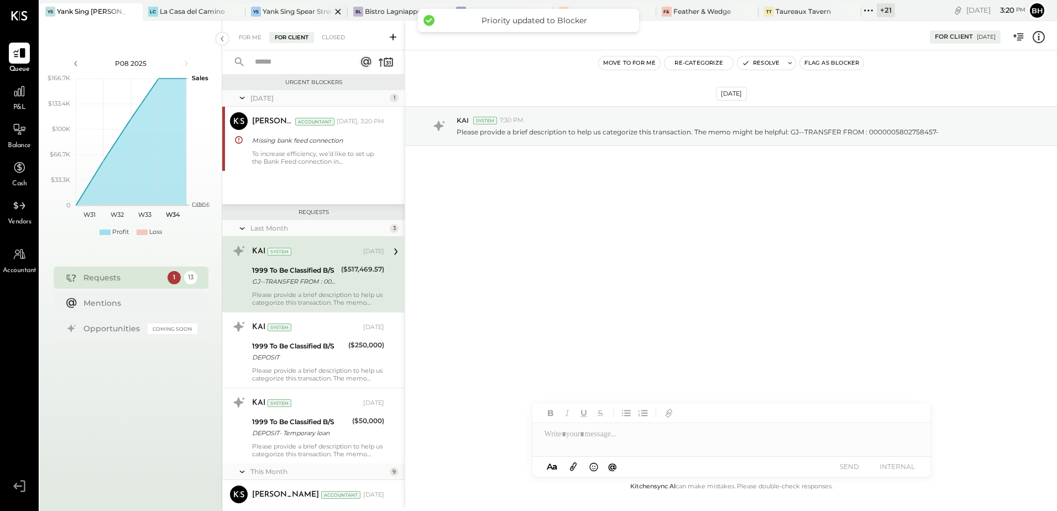
click at [266, 7] on div "Yank Sing Spear Street" at bounding box center [297, 11] width 69 height 9
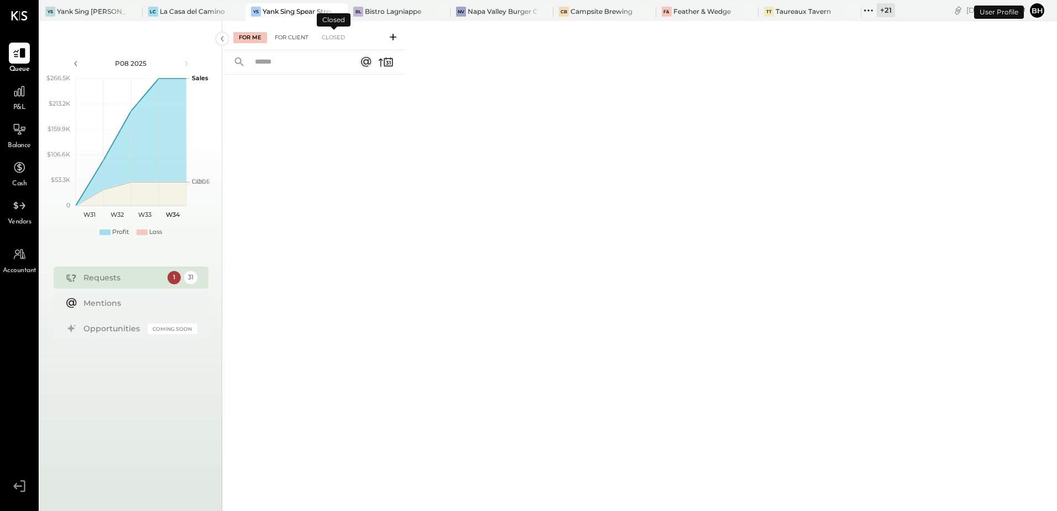
click at [288, 38] on div "For Client" at bounding box center [291, 37] width 45 height 11
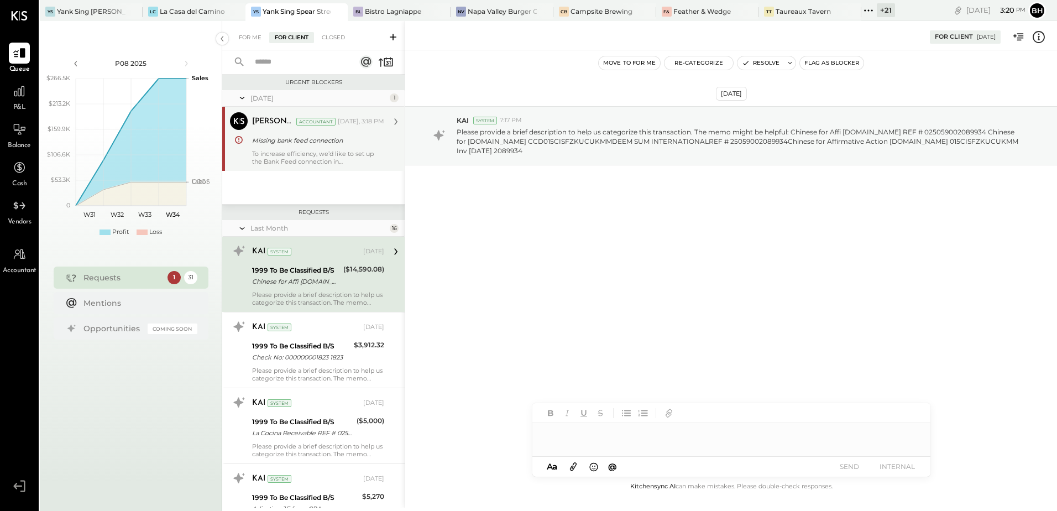
click at [285, 130] on div "[PERSON_NAME] Accountant [DATE], 3:18 PM" at bounding box center [318, 121] width 132 height 19
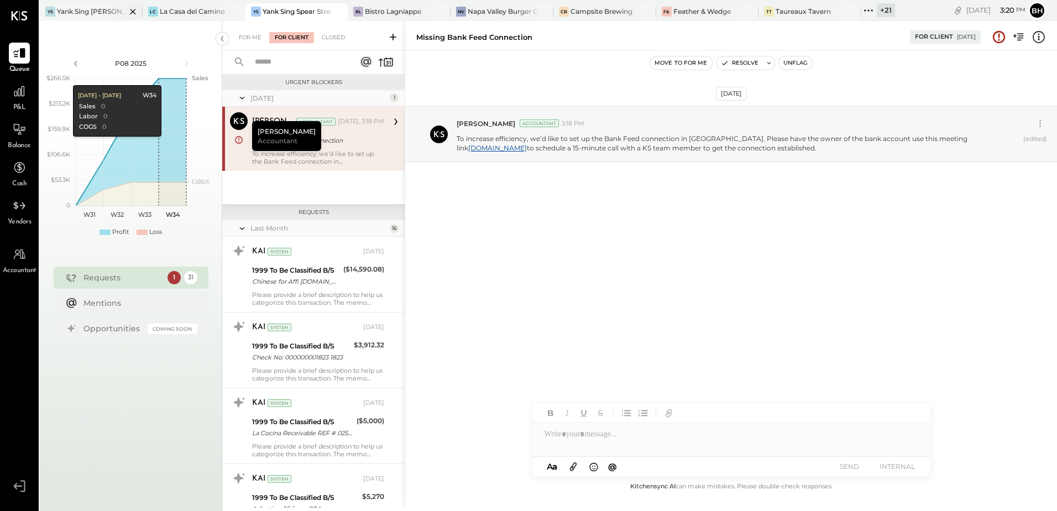
click at [95, 15] on div "Yank Sing [PERSON_NAME][GEOGRAPHIC_DATA]" at bounding box center [91, 11] width 69 height 9
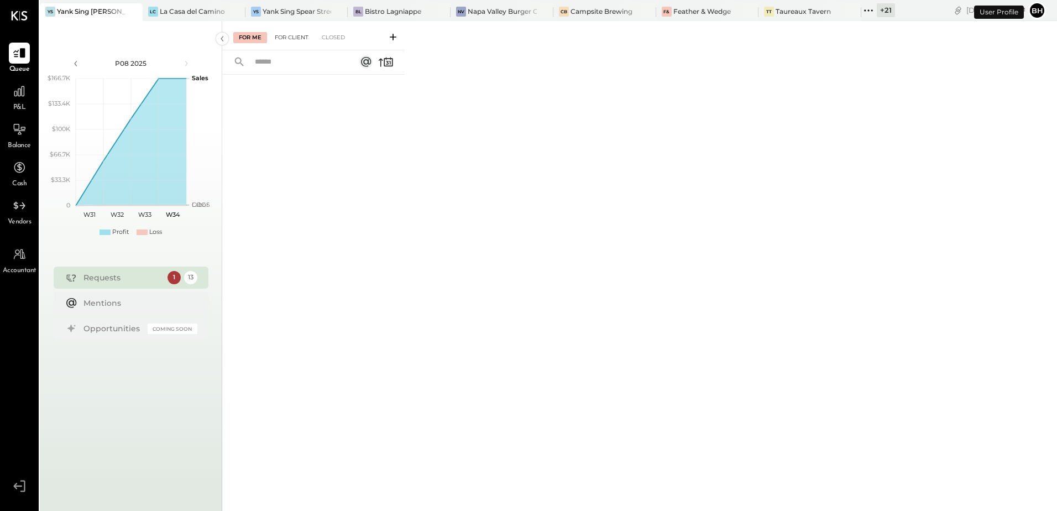
click at [293, 40] on div "For Client" at bounding box center [291, 37] width 45 height 11
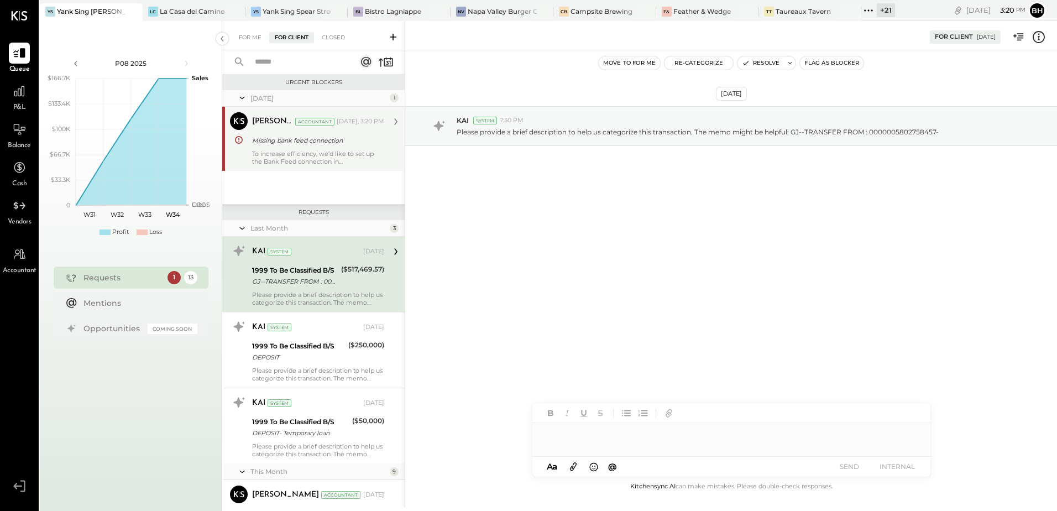
click at [304, 159] on div "To increase efficiency, we’d like to set up the Bank Feed connection in [GEOGRA…" at bounding box center [318, 157] width 132 height 15
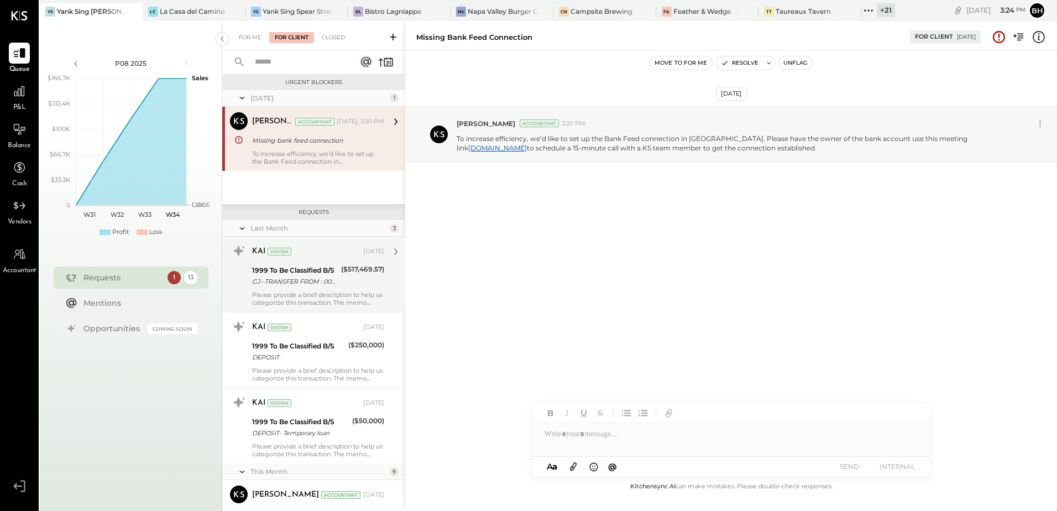
click at [282, 296] on div "Please provide a brief description to help us categorize this transaction. The …" at bounding box center [318, 298] width 132 height 15
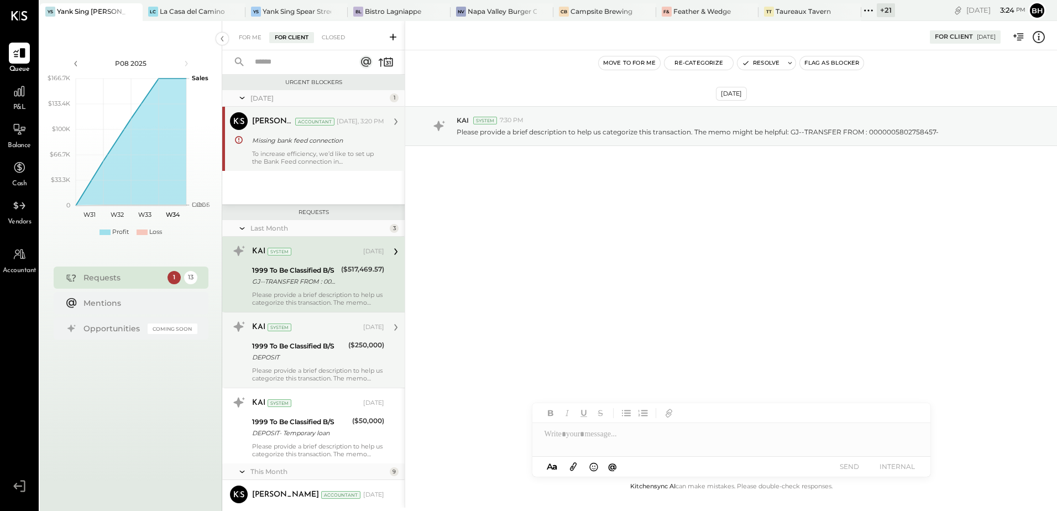
click at [282, 339] on div "1999 To Be Classified B/S DEPOSIT" at bounding box center [298, 351] width 93 height 24
